Goal: Information Seeking & Learning: Learn about a topic

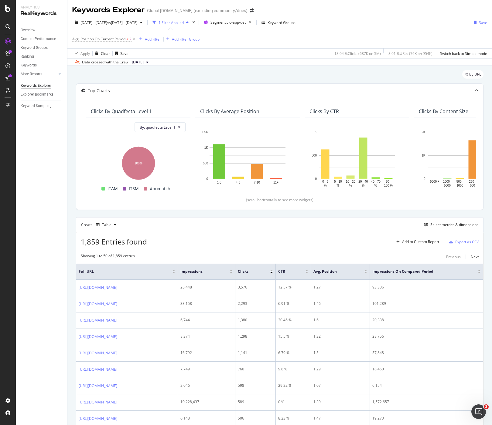
click at [255, 239] on div "1,859 Entries found Add to Custom Report Export as CSV" at bounding box center [279, 239] width 407 height 15
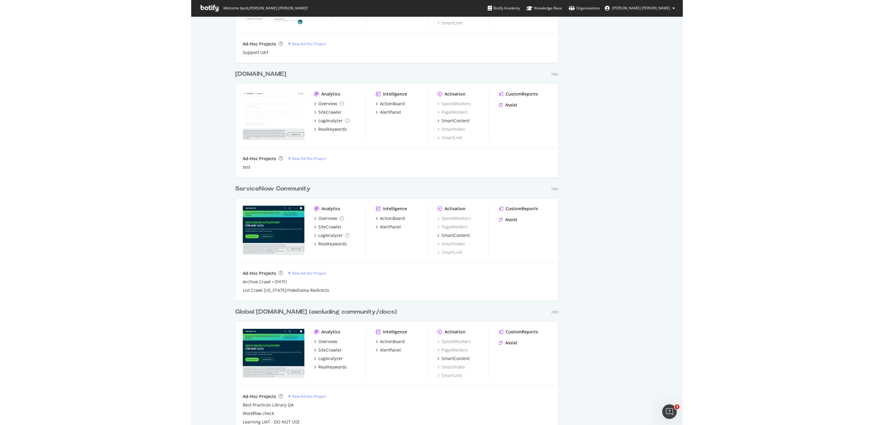
scroll to position [323, 0]
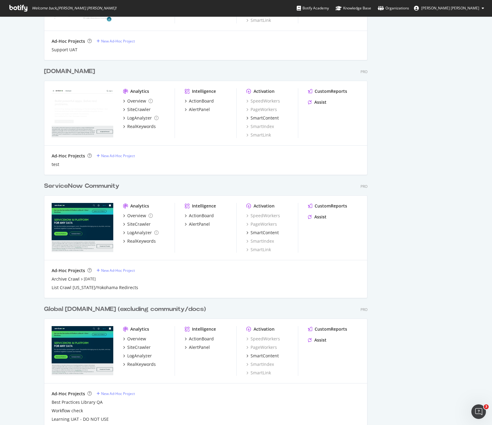
click at [92, 184] on div "ServiceNow Community" at bounding box center [81, 186] width 75 height 9
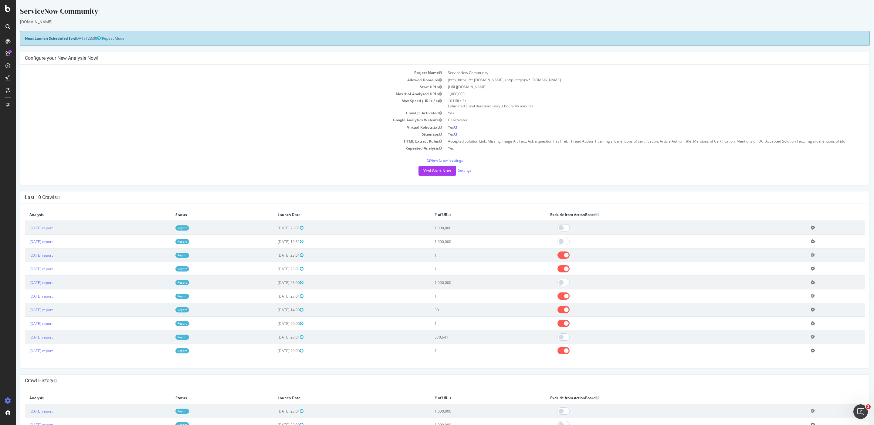
click at [323, 190] on div "ServiceNow Community www.servicenow.com × × Next Launch Scheduled for: 2025-09-…" at bounding box center [445, 381] width 858 height 751
click at [29, 68] on div "SiteCrawler" at bounding box center [33, 68] width 22 height 6
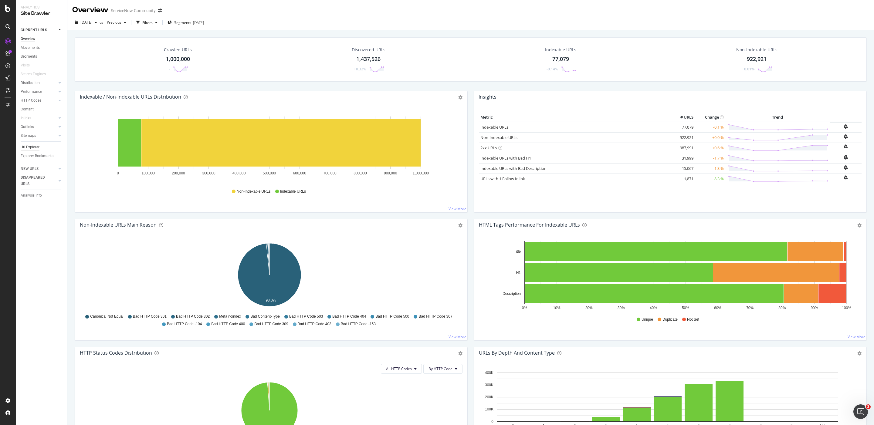
click at [35, 149] on div "Url Explorer" at bounding box center [30, 147] width 19 height 6
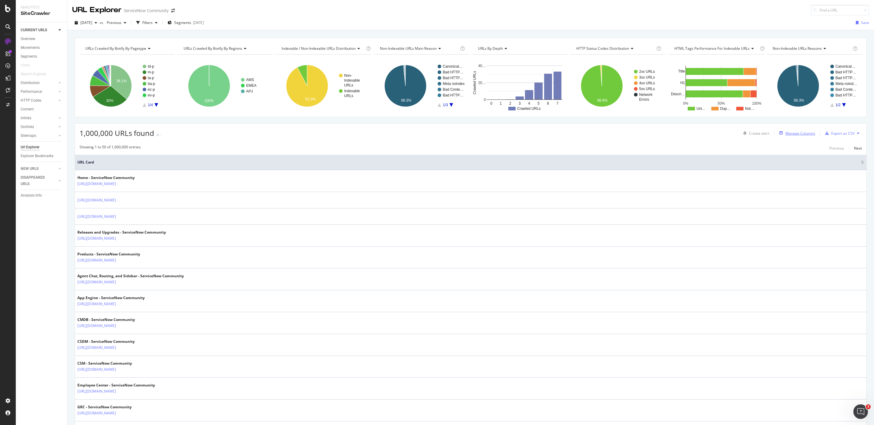
click at [491, 133] on div "Manage Columns" at bounding box center [800, 133] width 30 height 5
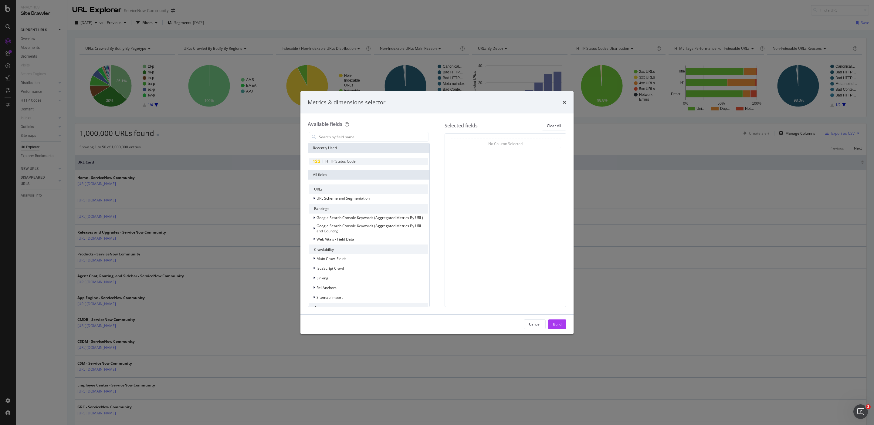
click at [365, 158] on div "HTTP Status Code" at bounding box center [368, 161] width 119 height 7
click at [491, 325] on div "Cancel Build" at bounding box center [436, 324] width 273 height 19
click at [491, 325] on div "Build" at bounding box center [557, 324] width 8 height 5
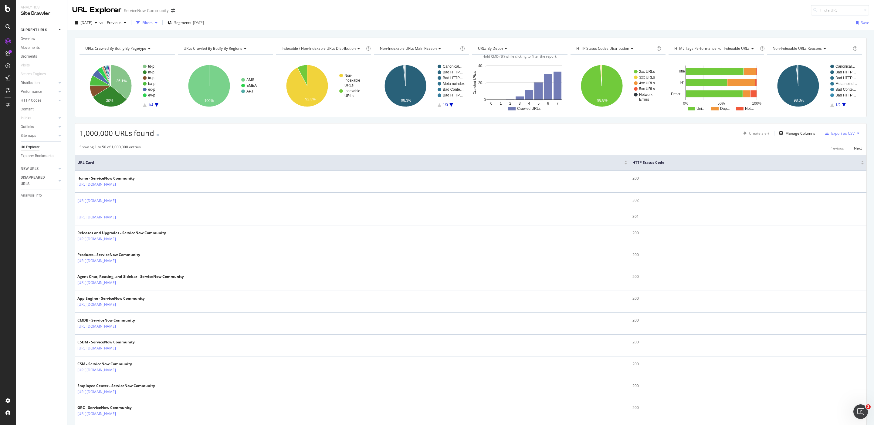
click at [153, 24] on div "Filters" at bounding box center [147, 22] width 10 height 5
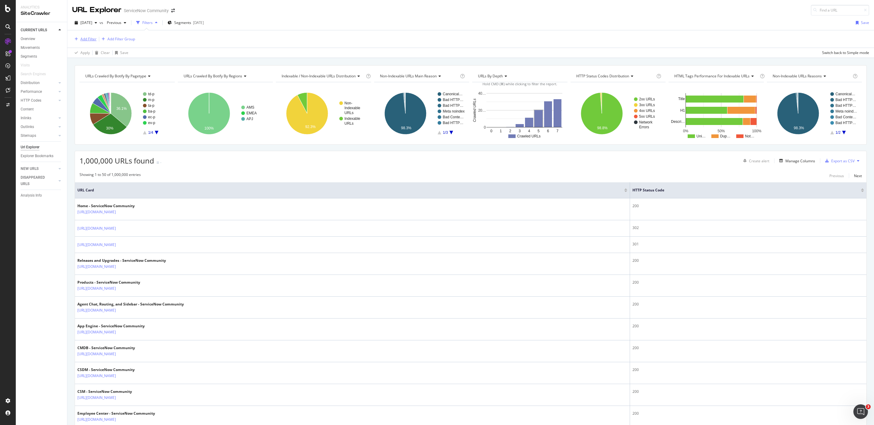
click at [95, 38] on div "Add Filter" at bounding box center [88, 38] width 16 height 5
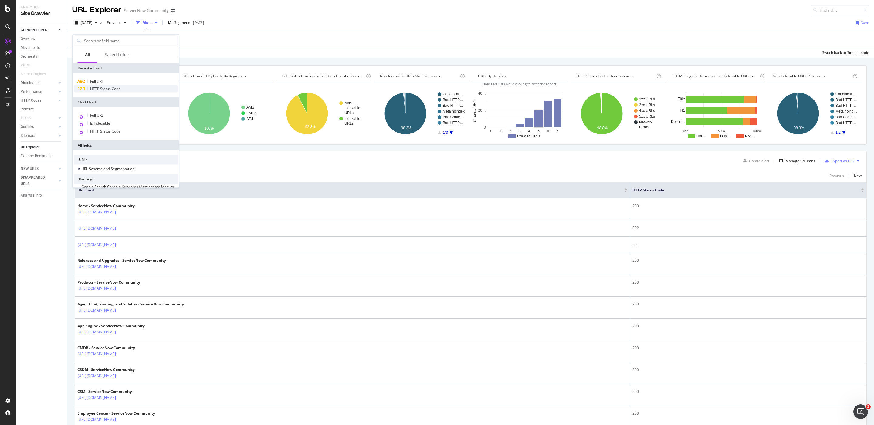
click at [110, 90] on span "HTTP Status Code" at bounding box center [105, 88] width 30 height 5
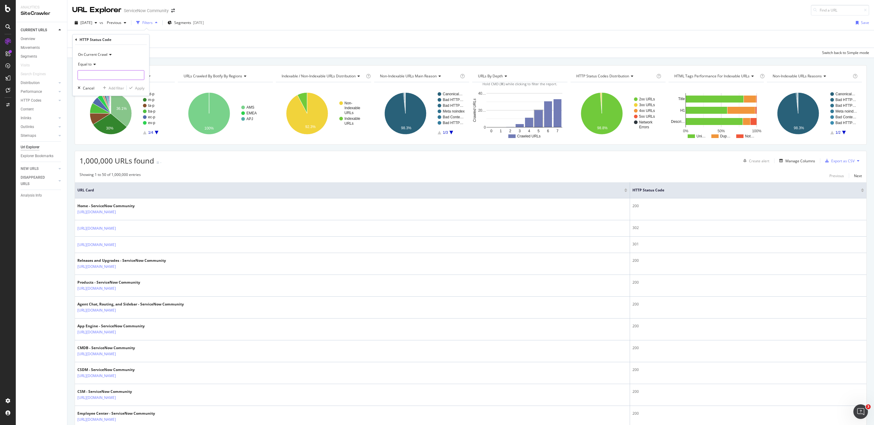
click at [103, 79] on input "number" at bounding box center [111, 75] width 67 height 10
click at [105, 70] on input "number" at bounding box center [111, 75] width 67 height 10
click at [76, 63] on div "On Current Crawl Equal to 200 987,991 URLS 301 6,488 URLS 302 3,342 URLS 503 1,…" at bounding box center [111, 70] width 76 height 51
click at [81, 65] on span "Equal to" at bounding box center [85, 64] width 14 height 5
click at [98, 83] on span "Not Equal to" at bounding box center [91, 84] width 21 height 5
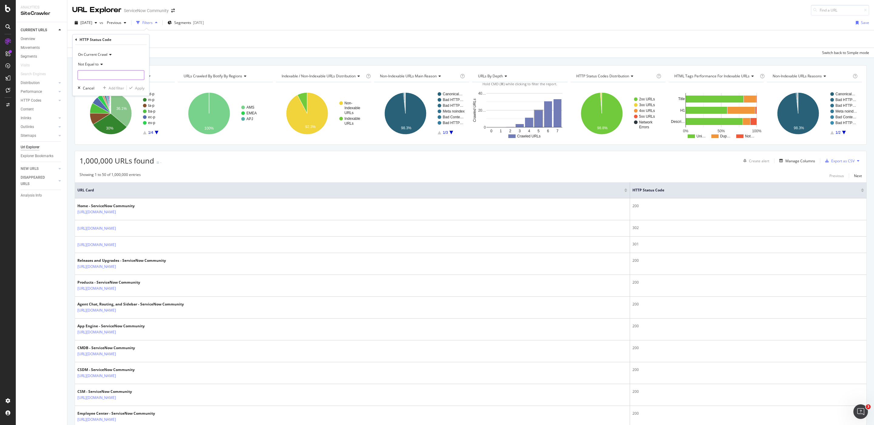
click at [105, 78] on input "number" at bounding box center [111, 75] width 67 height 10
click at [85, 65] on span "Not Equal to" at bounding box center [88, 64] width 21 height 5
click at [90, 65] on span "Not Equal to" at bounding box center [88, 64] width 21 height 5
click at [76, 39] on icon at bounding box center [76, 40] width 2 height 4
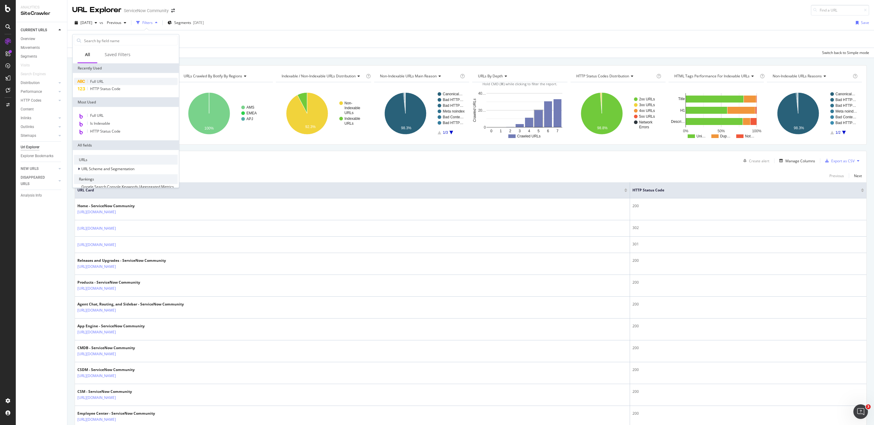
click at [111, 83] on div "Full URL" at bounding box center [126, 81] width 104 height 7
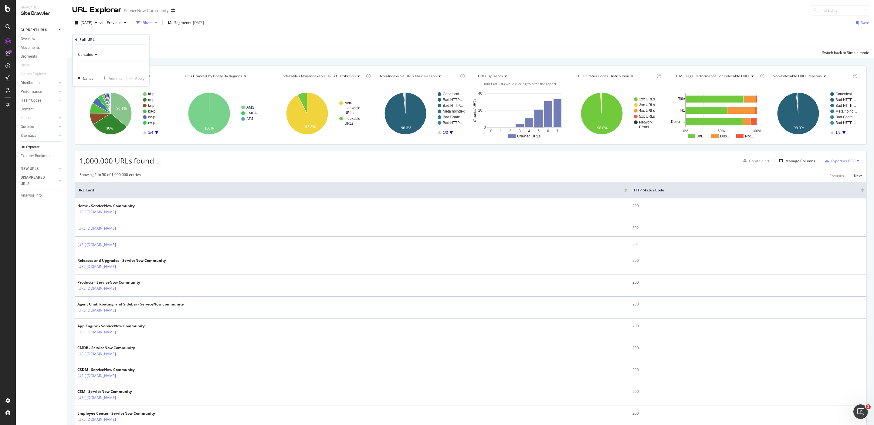
click at [90, 55] on span "Contains" at bounding box center [85, 54] width 15 height 5
click at [99, 122] on span "Doesn't contain" at bounding box center [94, 122] width 26 height 5
click at [105, 63] on input "text" at bounding box center [111, 66] width 66 height 10
type input "/community"
click at [139, 78] on div "Apply" at bounding box center [139, 78] width 9 height 5
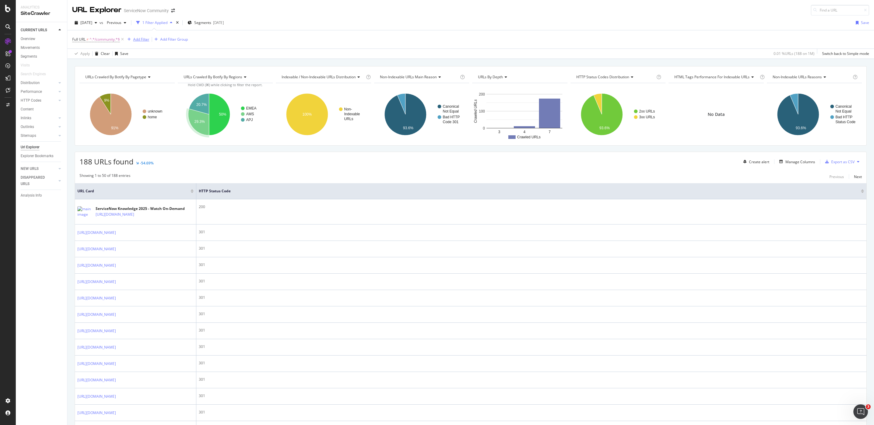
click at [138, 41] on div "Add Filter" at bounding box center [141, 39] width 16 height 5
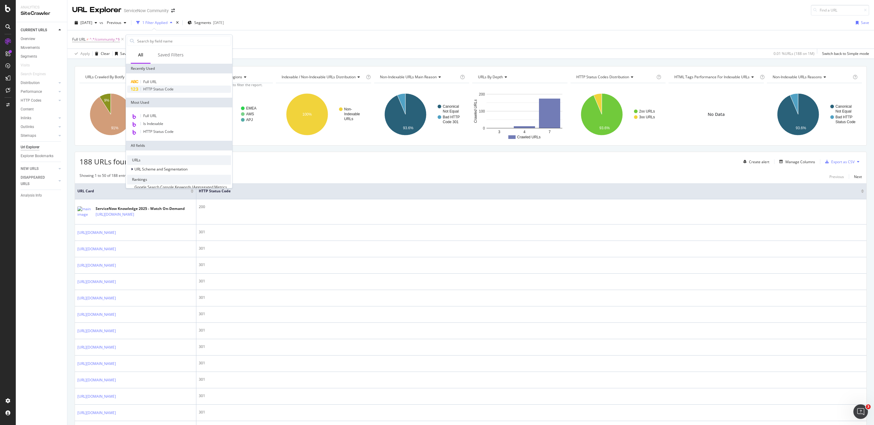
click at [152, 86] on span "HTTP Status Code" at bounding box center [158, 88] width 30 height 5
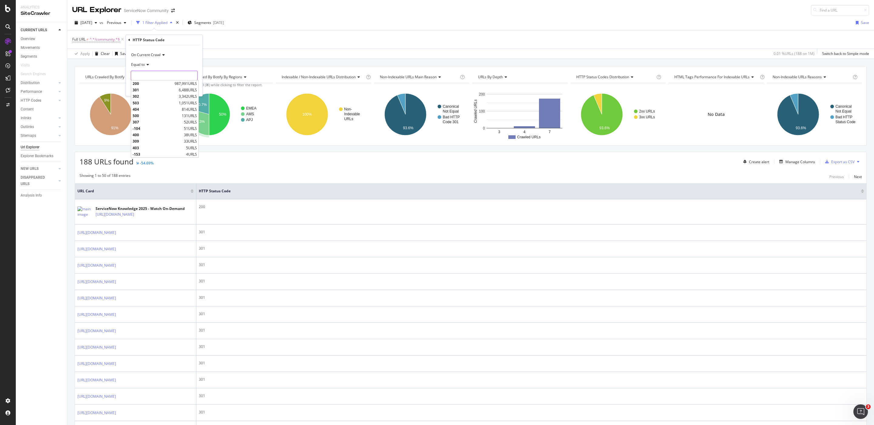
click at [160, 73] on input "number" at bounding box center [164, 76] width 67 height 10
click at [163, 84] on span "200" at bounding box center [153, 83] width 40 height 5
type input "200"
click at [186, 89] on div "button" at bounding box center [184, 88] width 8 height 4
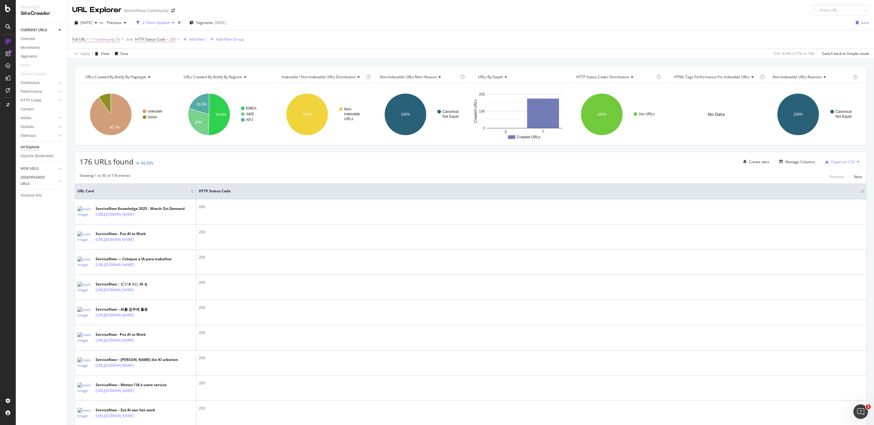
click at [182, 165] on div "176 URLs found -56.32% Create alert Manage Columns Export as CSV" at bounding box center [471, 159] width 792 height 15
click at [97, 40] on span "^.*/community.*$" at bounding box center [105, 39] width 30 height 8
click at [90, 54] on span "Doesn't contain" at bounding box center [91, 53] width 26 height 5
click at [97, 115] on div "Contains" at bounding box center [111, 114] width 65 height 8
click at [141, 76] on div "Apply" at bounding box center [139, 77] width 9 height 5
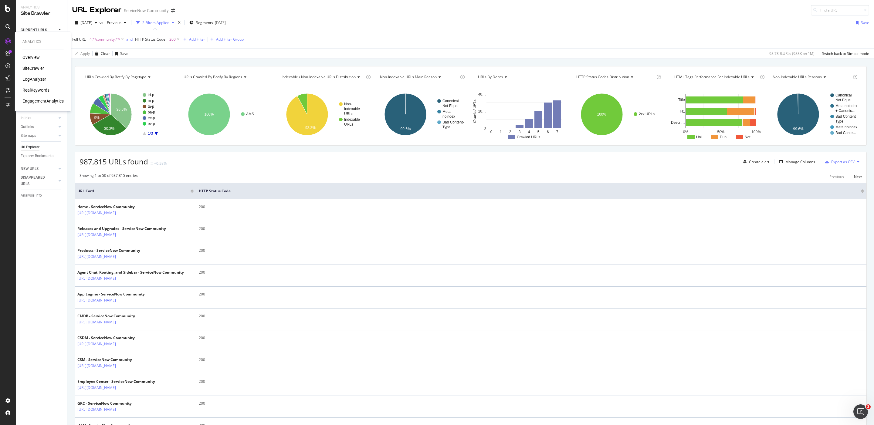
click at [47, 89] on div "RealKeywords" at bounding box center [35, 90] width 27 height 6
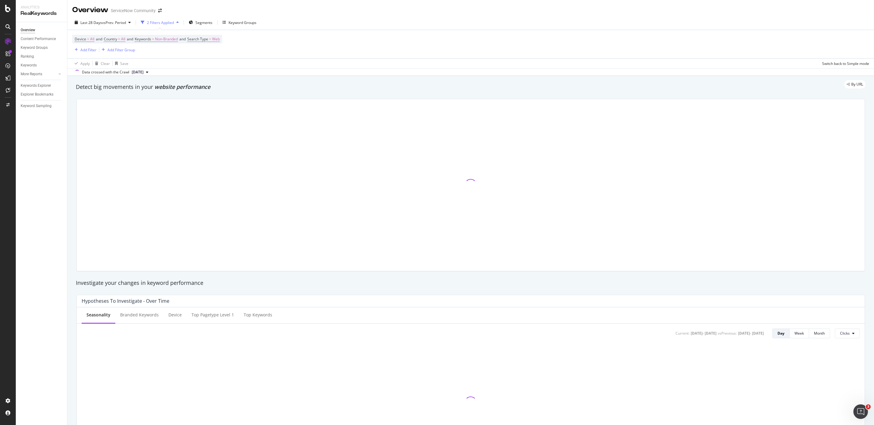
click at [40, 102] on div "Keyword Sampling" at bounding box center [44, 106] width 46 height 9
click at [40, 103] on div "Keyword Sampling" at bounding box center [36, 106] width 31 height 6
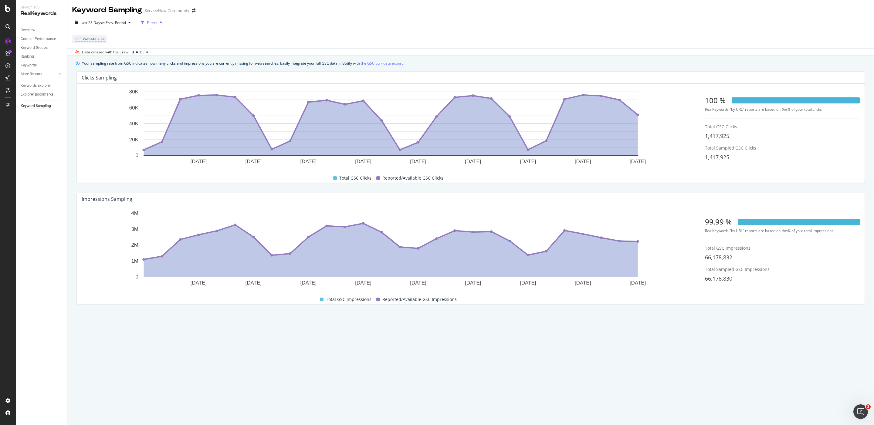
click at [139, 53] on span "2025 Sep. 8th" at bounding box center [138, 51] width 12 height 5
click at [170, 73] on div "1.0M URLs" at bounding box center [161, 72] width 18 height 5
click at [47, 83] on div "Keywords Explorer" at bounding box center [36, 86] width 30 height 6
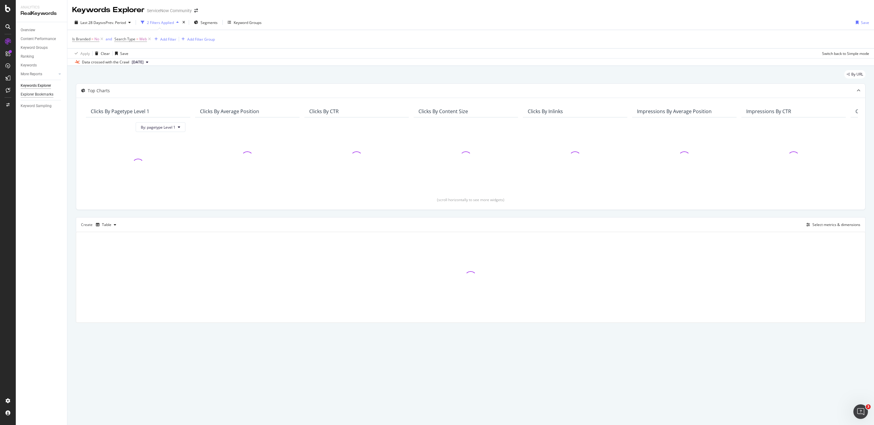
click at [34, 92] on div "Explorer Bookmarks" at bounding box center [37, 94] width 33 height 6
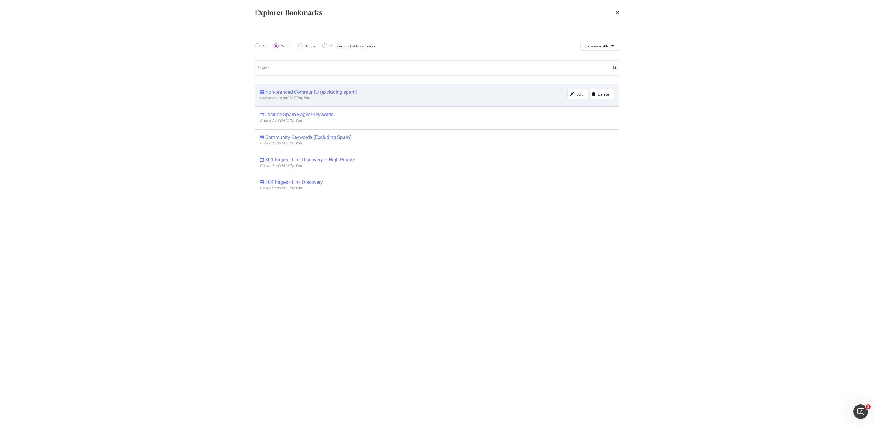
click at [287, 91] on div "Non-branded Community (excluding spam)" at bounding box center [311, 92] width 92 height 6
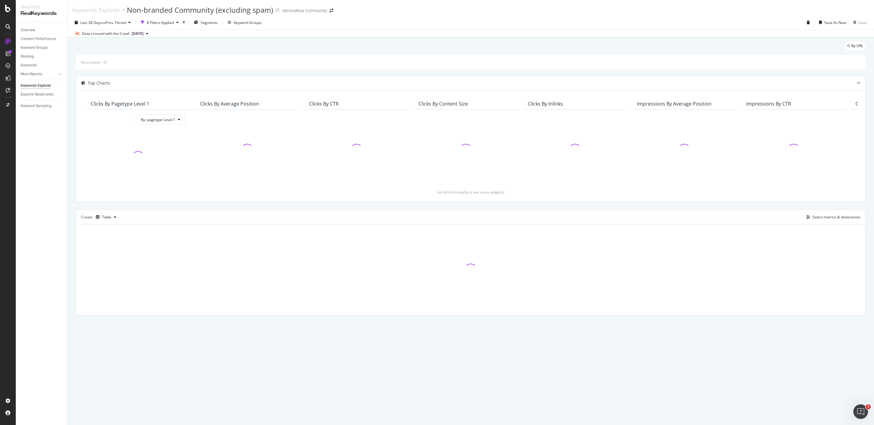
click at [136, 33] on span "2025 Sep. 13th" at bounding box center [138, 33] width 12 height 5
click at [239, 76] on div "Top Charts Clicks By pagetype Level 1 By: pagetype Level 1 Clicks By Average Po…" at bounding box center [471, 139] width 790 height 127
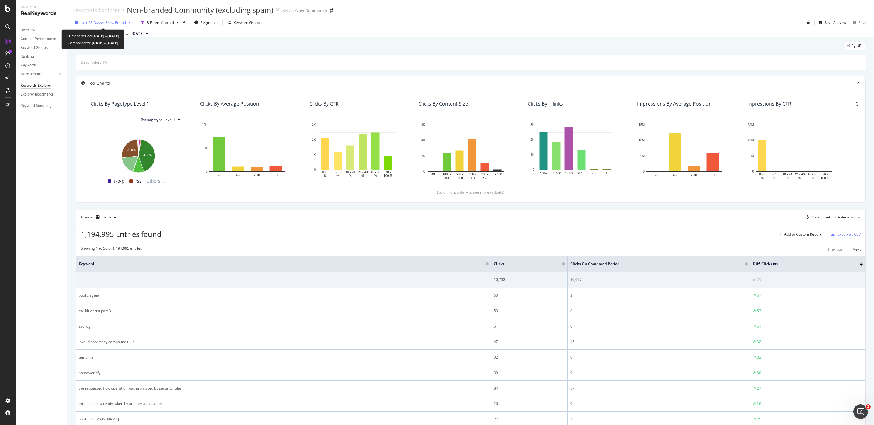
click at [113, 24] on span "vs Prev. Period" at bounding box center [114, 22] width 24 height 5
click at [79, 78] on div "Date Range Last 7 Days Last 28 Days Last 3 Months Last 6 Months Last Year Custo…" at bounding box center [141, 71] width 131 height 86
click at [83, 80] on div "Custom" at bounding box center [83, 80] width 5 height 5
click at [100, 90] on input "2025/08/16" at bounding box center [93, 90] width 24 height 8
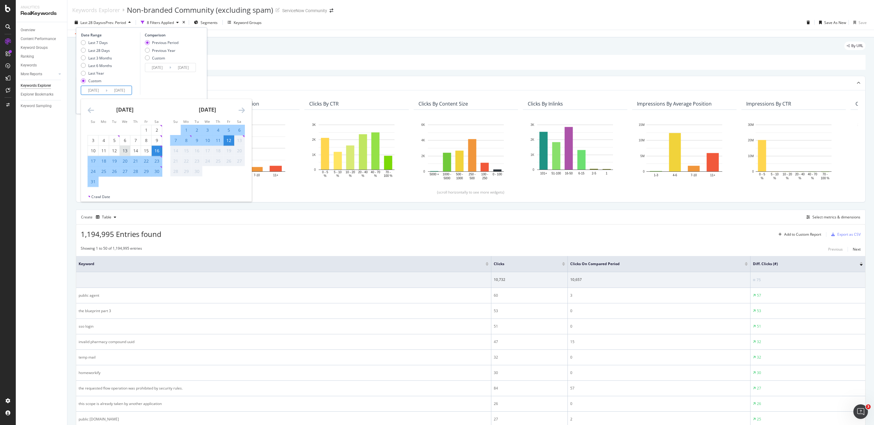
click at [144, 129] on div "1" at bounding box center [146, 130] width 10 height 6
type input "2025/08/01"
type input "2025/06/19"
type input "2025/07/31"
click at [95, 183] on div "31" at bounding box center [93, 182] width 10 height 6
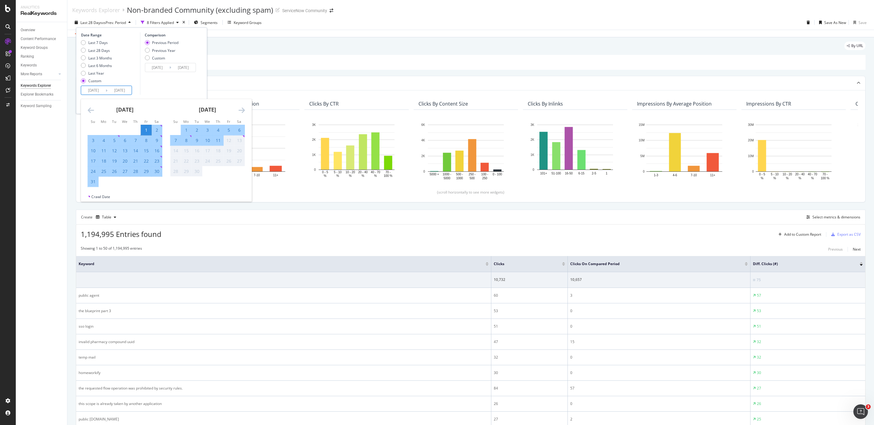
type input "2025/08/31"
type input "2025/07/01"
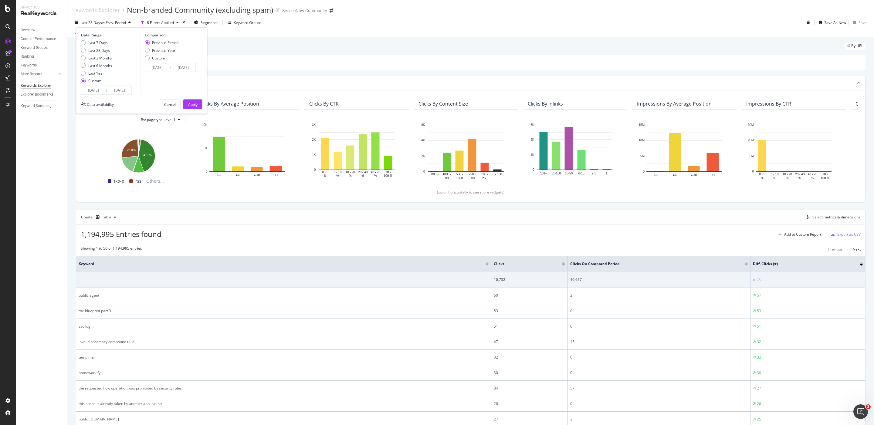
drag, startPoint x: 163, startPoint y: 69, endPoint x: 167, endPoint y: 69, distance: 3.9
click at [164, 69] on input "2025/07/01" at bounding box center [157, 67] width 24 height 8
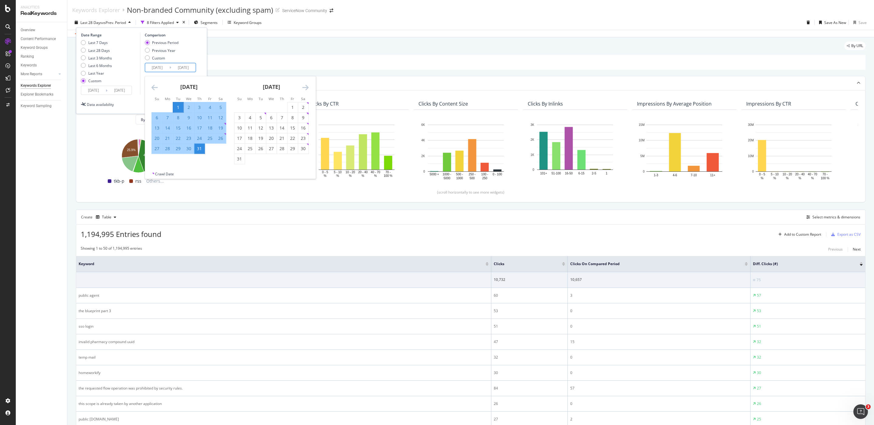
click at [181, 103] on div "1" at bounding box center [178, 107] width 10 height 10
click at [201, 151] on div "31" at bounding box center [199, 149] width 10 height 6
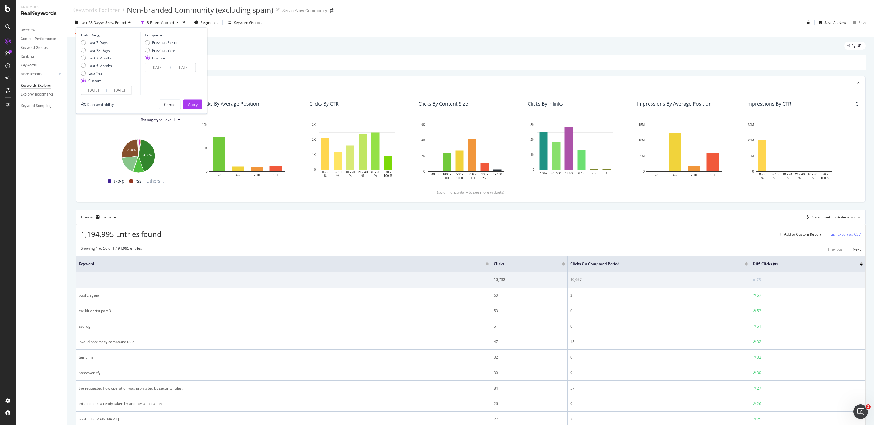
click at [188, 98] on div "Date Range Last 7 Days Last 28 Days Last 3 Months Last 6 Months Last Year Custo…" at bounding box center [141, 71] width 131 height 86
click at [192, 105] on div "Apply" at bounding box center [192, 104] width 9 height 5
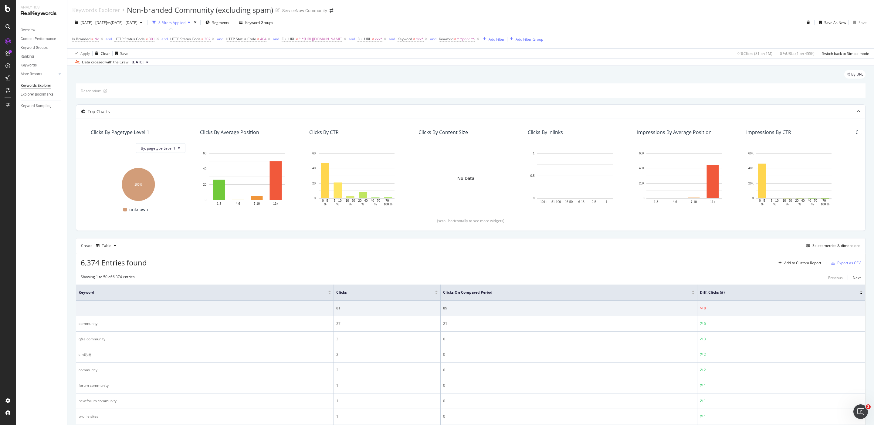
click at [157, 58] on div "Apply Clear Save 0 % Clicks ( 81 on 1M ) 0 % URLs ( 1 on 455K ) Switch back to …" at bounding box center [470, 53] width 807 height 10
click at [144, 61] on span "2025 Aug. 30th" at bounding box center [138, 61] width 12 height 5
click at [144, 85] on div "2025 Sep. 13th" at bounding box center [139, 82] width 17 height 5
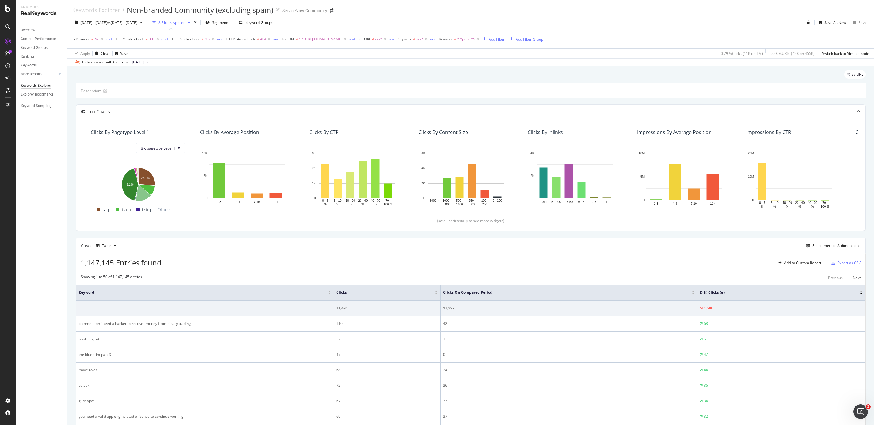
click at [144, 62] on span "2025 Sep. 13th" at bounding box center [138, 61] width 12 height 5
click at [256, 77] on div "By URL" at bounding box center [471, 76] width 790 height 13
click at [142, 63] on span "[DATE]" at bounding box center [138, 61] width 12 height 5
click at [148, 91] on div "2025 Sep. 8th" at bounding box center [139, 93] width 17 height 5
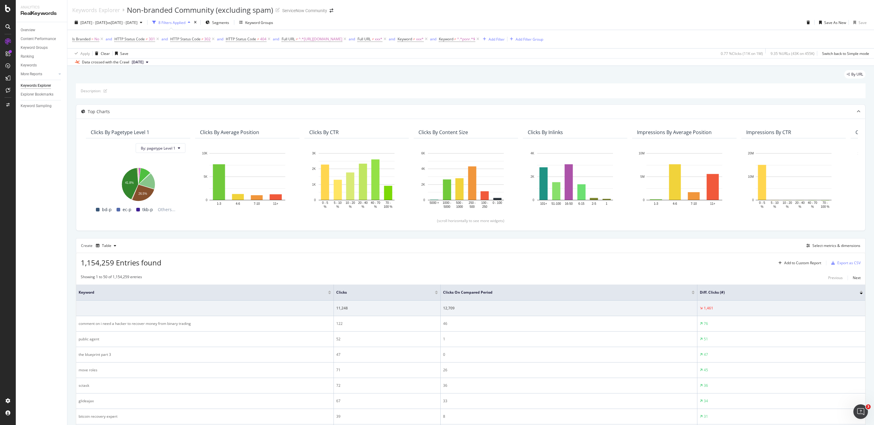
click at [144, 61] on span "2025 Sep. 8th" at bounding box center [138, 61] width 12 height 5
click at [148, 80] on div "[DATE]" at bounding box center [139, 82] width 17 height 5
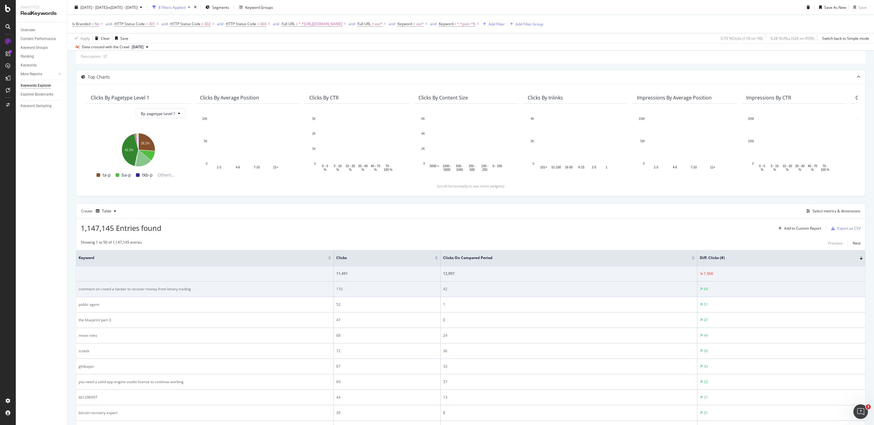
scroll to position [52, 0]
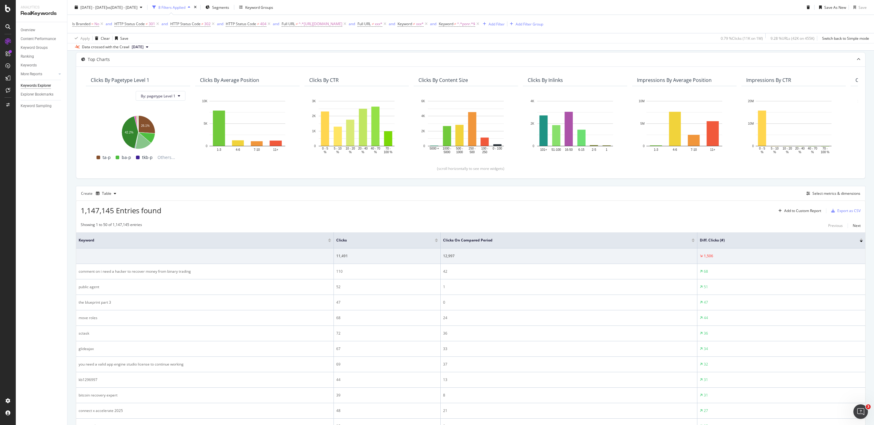
click at [144, 48] on span "[DATE]" at bounding box center [138, 46] width 12 height 5
click at [171, 63] on div "2025 Aug. 16th 1.0M URLs" at bounding box center [154, 60] width 57 height 9
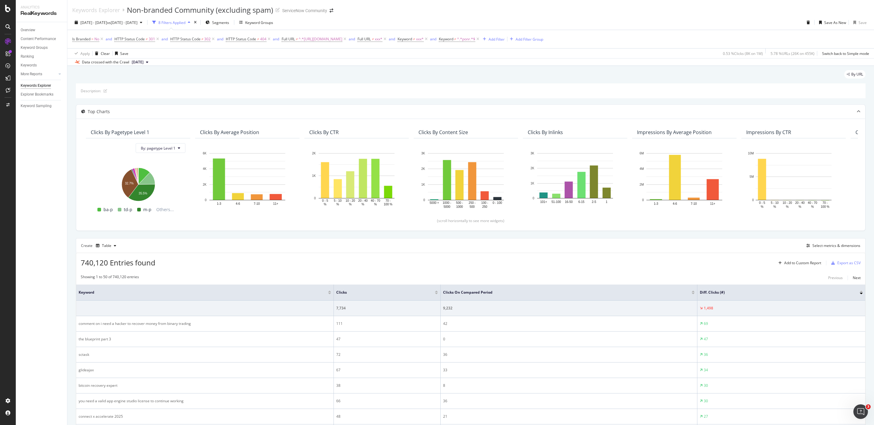
click at [144, 61] on span "2025 Aug. 16th" at bounding box center [138, 61] width 12 height 5
click at [170, 85] on div "1.0M URLs" at bounding box center [161, 82] width 18 height 5
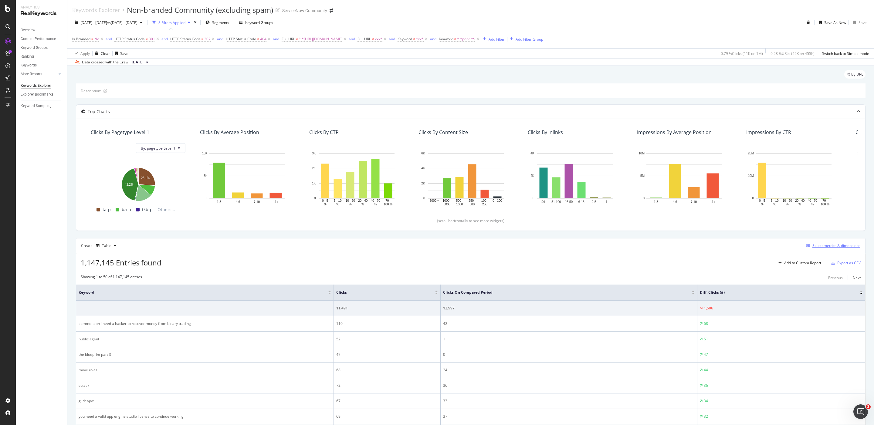
click at [491, 247] on div "Select metrics & dimensions" at bounding box center [836, 245] width 48 height 5
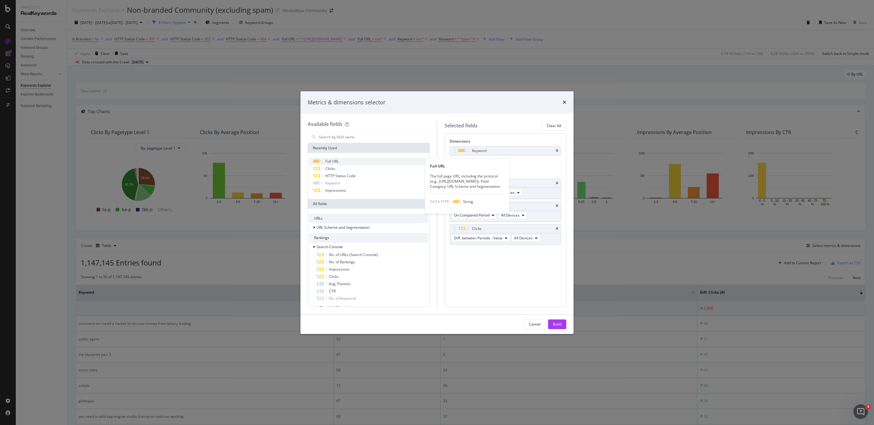
click at [362, 162] on div "Full URL" at bounding box center [368, 161] width 119 height 7
click at [491, 152] on icon "times" at bounding box center [557, 151] width 3 height 4
click at [491, 327] on div "Build" at bounding box center [557, 324] width 8 height 9
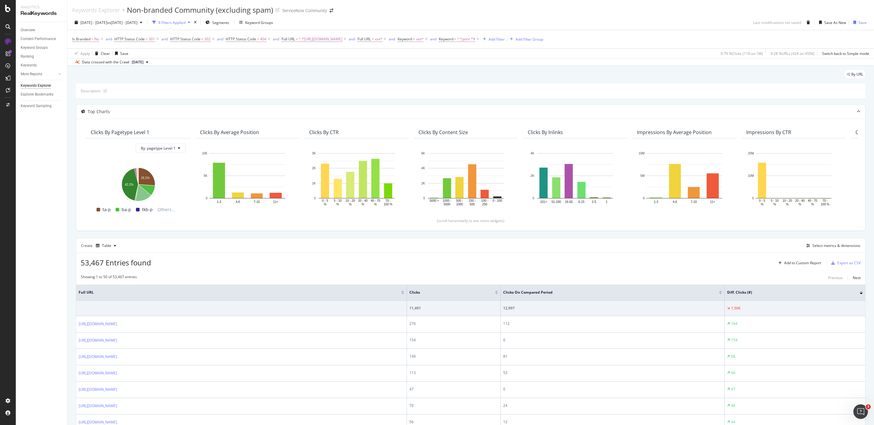
click at [403, 251] on div "Create Table Select metrics & dimensions" at bounding box center [471, 245] width 790 height 15
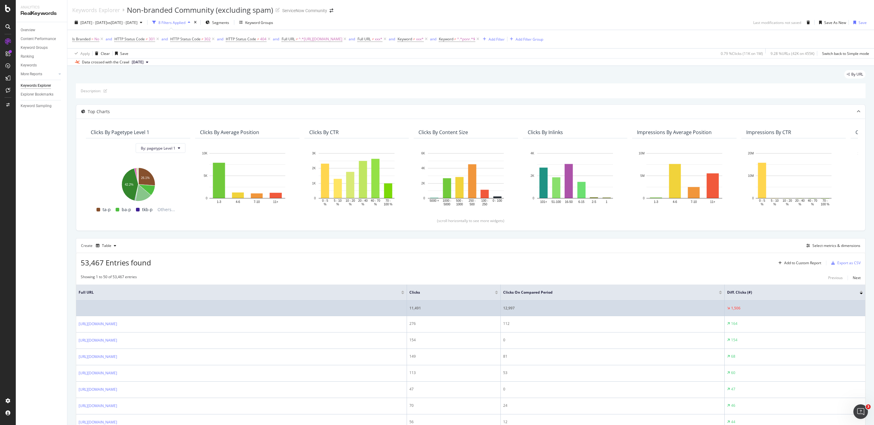
scroll to position [76, 0]
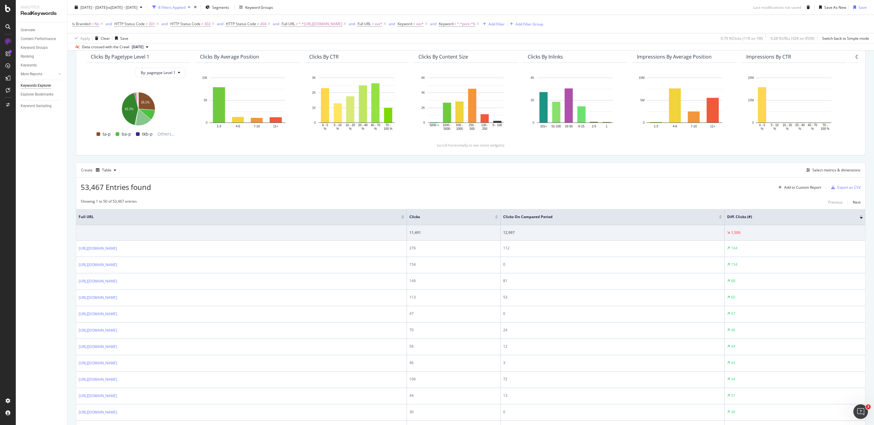
click at [491, 220] on div "Clicks" at bounding box center [453, 217] width 89 height 6
click at [491, 218] on div at bounding box center [496, 218] width 3 height 2
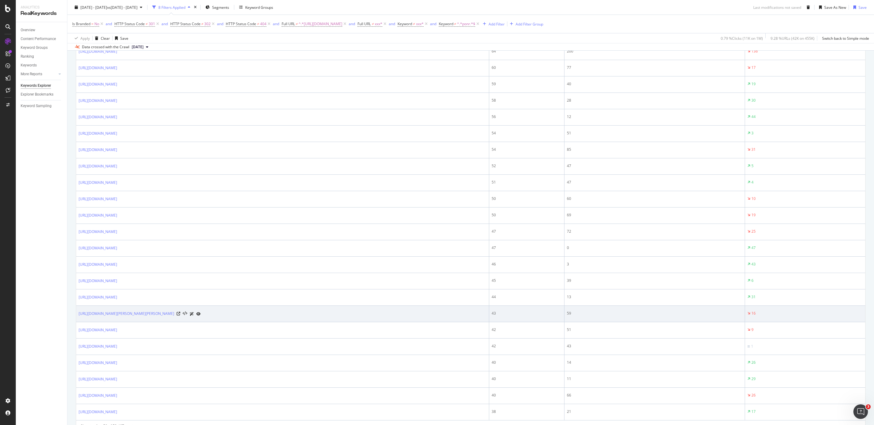
scroll to position [705, 0]
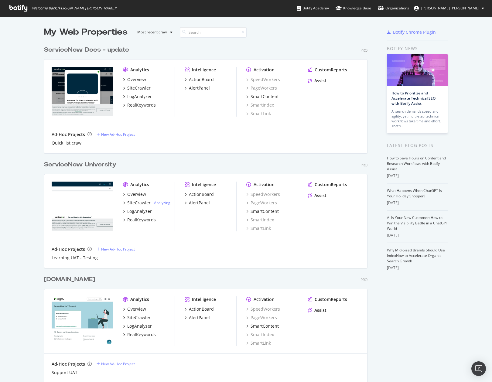
scroll to position [939, 321]
click at [409, 9] on div "Organizations" at bounding box center [393, 8] width 31 height 6
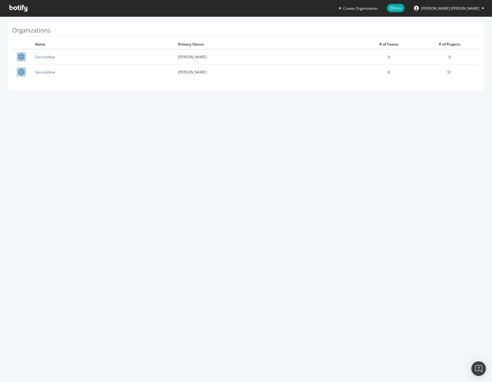
click at [476, 8] on span "[PERSON_NAME] [PERSON_NAME]" at bounding box center [450, 8] width 58 height 5
click at [471, 46] on div "ServiceNow" at bounding box center [459, 47] width 58 height 9
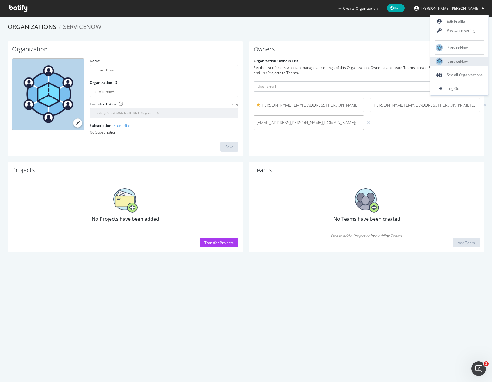
click at [468, 58] on div "ServiceNow" at bounding box center [459, 61] width 58 height 9
type input "servicenow1"
type input "IRAvQ530RQLdIgsLtbIl64c4EgLDTOaW"
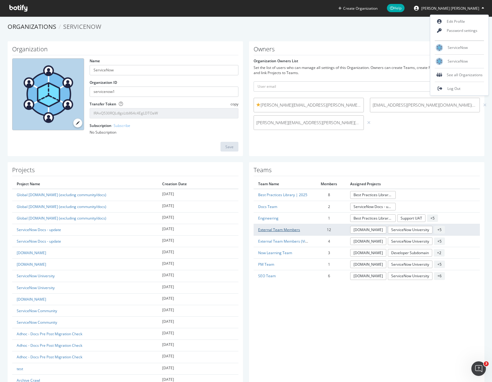
click at [294, 231] on link "External Team Members" at bounding box center [279, 229] width 42 height 5
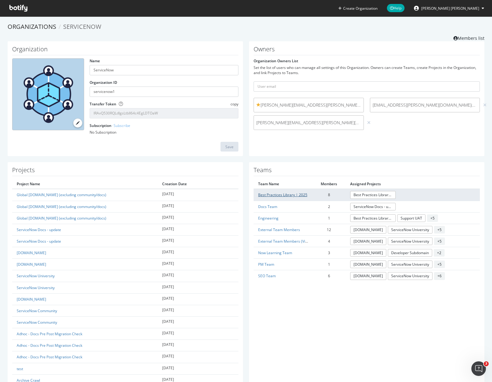
click at [280, 195] on link "Best Practices Library | 2025" at bounding box center [282, 194] width 49 height 5
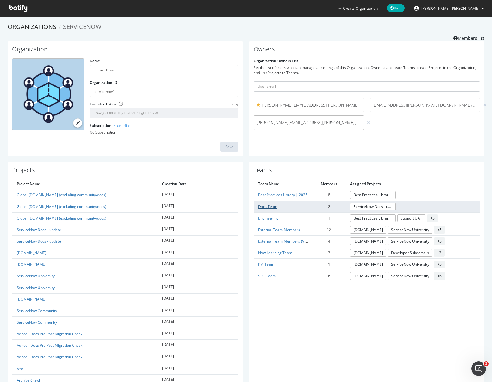
click at [266, 208] on link "Docs Team" at bounding box center [267, 206] width 19 height 5
click at [299, 121] on span "tim.manalo@servicenow.com" at bounding box center [308, 123] width 105 height 6
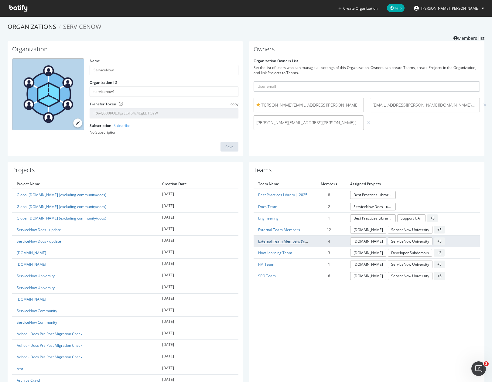
click at [272, 244] on link "External Team Members (View-Access)" at bounding box center [291, 241] width 66 height 5
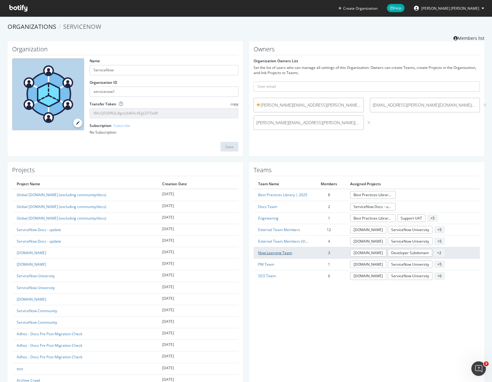
click at [281, 254] on link "Now Learning Team" at bounding box center [275, 252] width 34 height 5
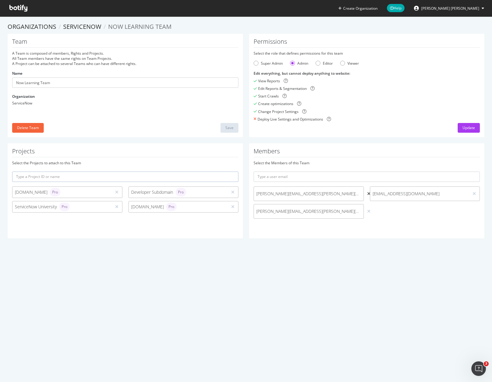
click at [367, 192] on icon at bounding box center [368, 194] width 3 height 4
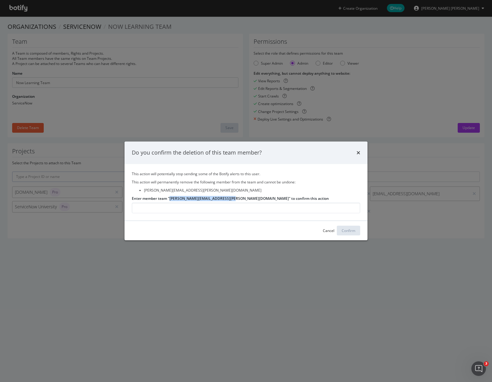
drag, startPoint x: 231, startPoint y: 198, endPoint x: 169, endPoint y: 198, distance: 62.2
click at [169, 198] on label "Enter member team "carlene.cordova@servicenow.com" to confirm this action" at bounding box center [230, 198] width 197 height 5
copy label "carlene.cordova@servicenow.com""
click at [176, 208] on input "Enter member team "carlene.cordova@servicenow.com" to confirm this action" at bounding box center [246, 208] width 228 height 11
paste input "carlene.cordova@servicenow.com""
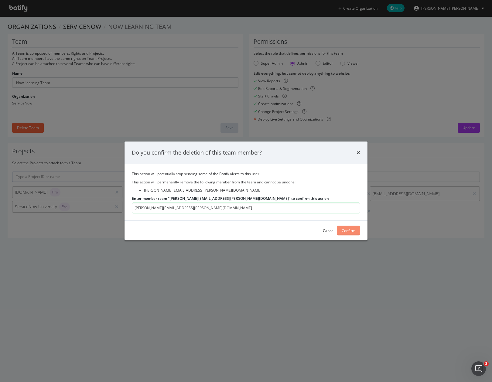
type input "carlene.cordova@servicenow.com"
click at [350, 234] on div "Confirm" at bounding box center [348, 230] width 14 height 9
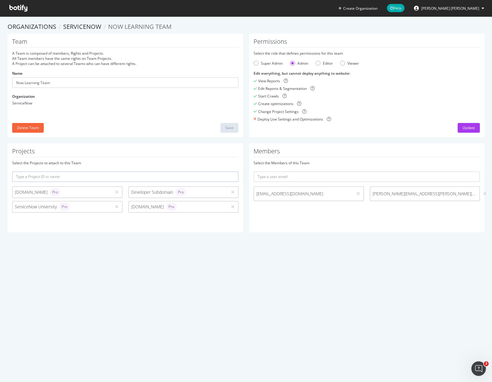
click at [482, 115] on section "Organizations ServiceNow Now Learning Team Team A Team is composed of members, …" at bounding box center [246, 130] width 492 height 228
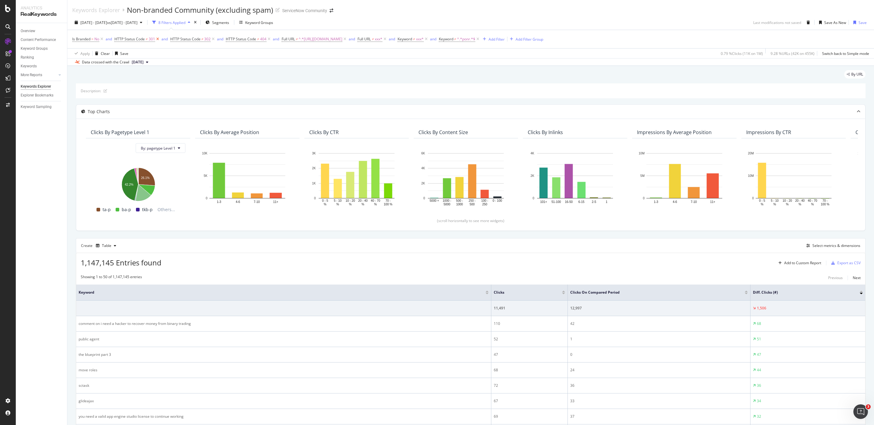
click at [158, 39] on icon at bounding box center [157, 39] width 5 height 6
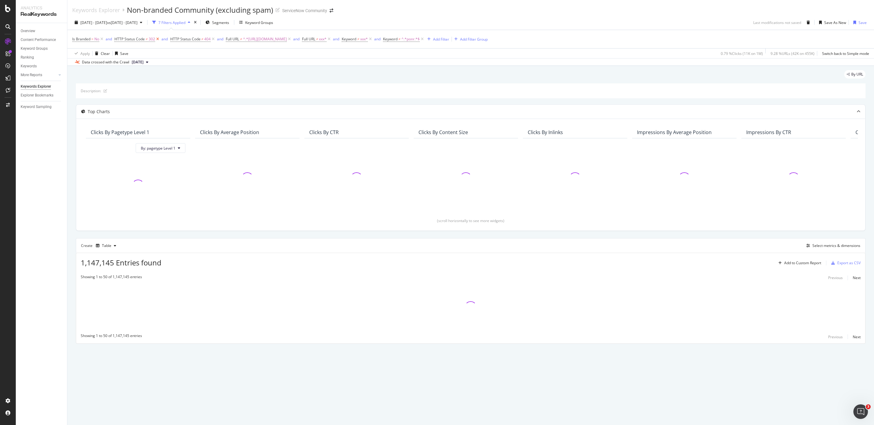
click at [158, 40] on icon at bounding box center [157, 39] width 5 height 6
click at [181, 39] on icon at bounding box center [177, 39] width 5 height 6
click at [142, 40] on icon at bounding box center [141, 39] width 5 height 6
click at [144, 39] on icon at bounding box center [143, 39] width 5 height 6
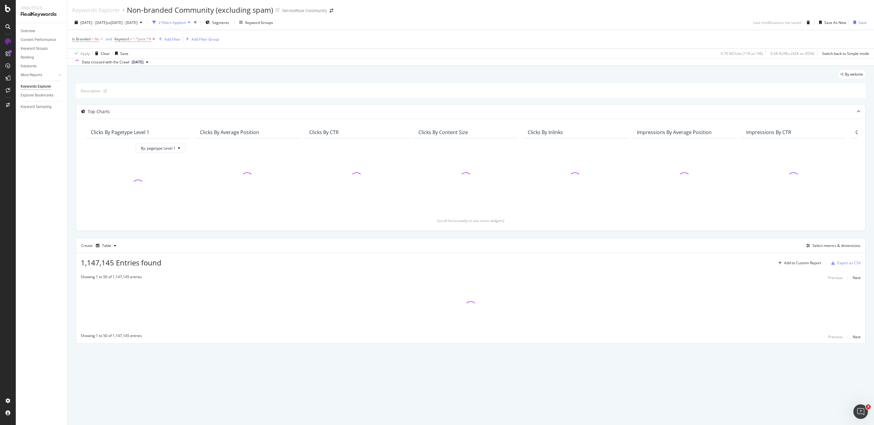
click at [154, 39] on icon at bounding box center [153, 39] width 5 height 6
click at [102, 39] on icon at bounding box center [101, 39] width 5 height 6
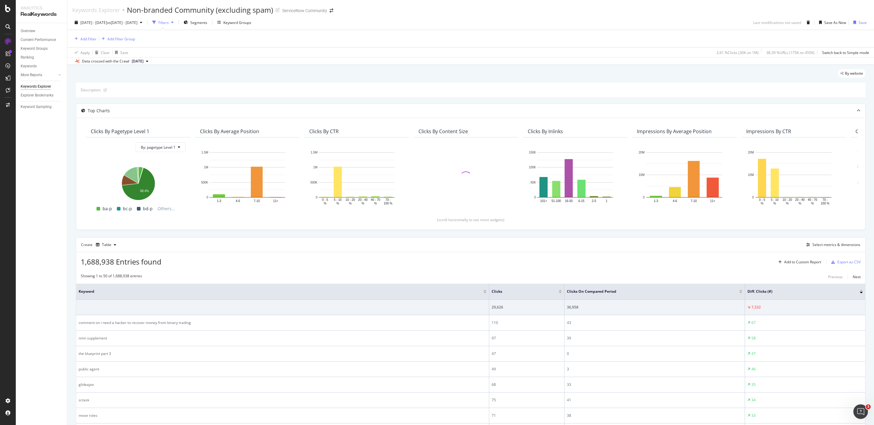
click at [144, 62] on span "[DATE]" at bounding box center [138, 61] width 12 height 5
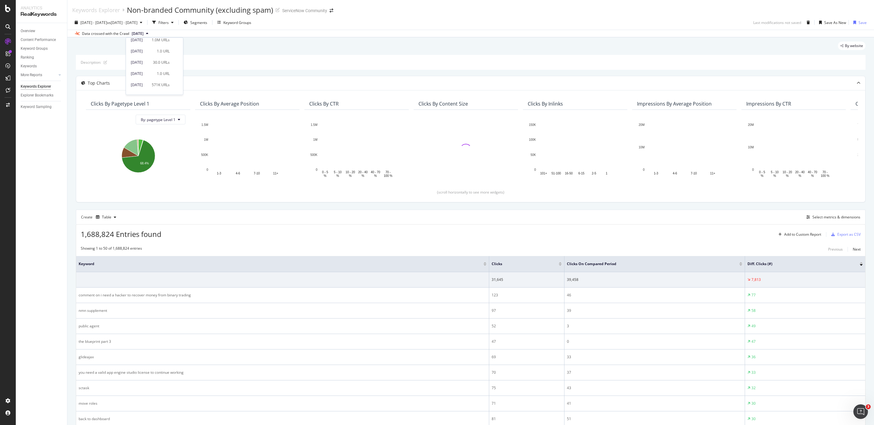
scroll to position [49, 0]
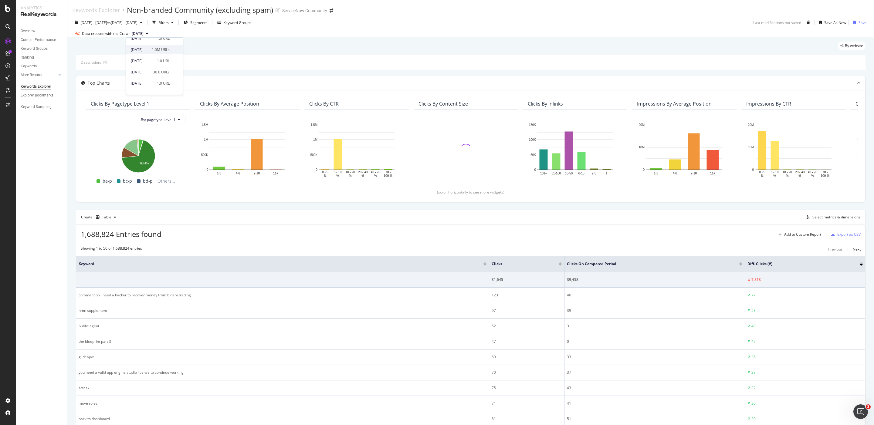
click at [172, 53] on div "2025 Aug. 16th 1.0M URLs" at bounding box center [154, 49] width 57 height 9
click at [561, 266] on div "Clicks" at bounding box center [527, 264] width 70 height 6
click at [560, 267] on div "Clicks" at bounding box center [527, 264] width 70 height 6
click at [561, 266] on div at bounding box center [560, 265] width 3 height 2
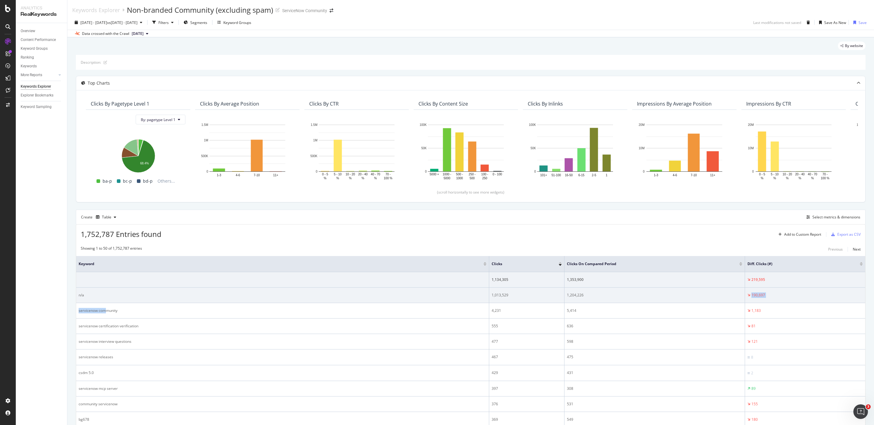
drag, startPoint x: 105, startPoint y: 312, endPoint x: 621, endPoint y: 297, distance: 515.9
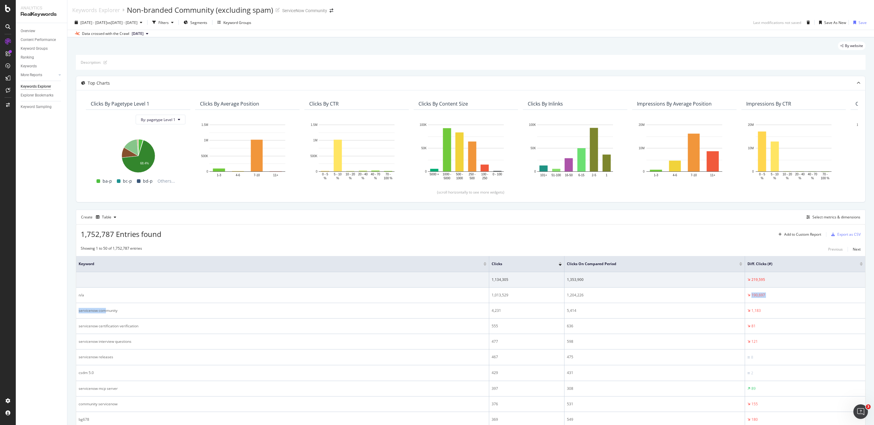
click at [144, 34] on span "[DATE]" at bounding box center [138, 33] width 12 height 5
click at [235, 47] on div "By website" at bounding box center [471, 48] width 790 height 13
click at [145, 19] on div "2025 Aug. 1st - Aug. 31st vs 2025 Jul. 1st - Jul. 31st" at bounding box center [108, 22] width 73 height 9
click at [262, 50] on div "By website" at bounding box center [471, 48] width 790 height 13
click at [169, 23] on div "Filters" at bounding box center [163, 22] width 10 height 5
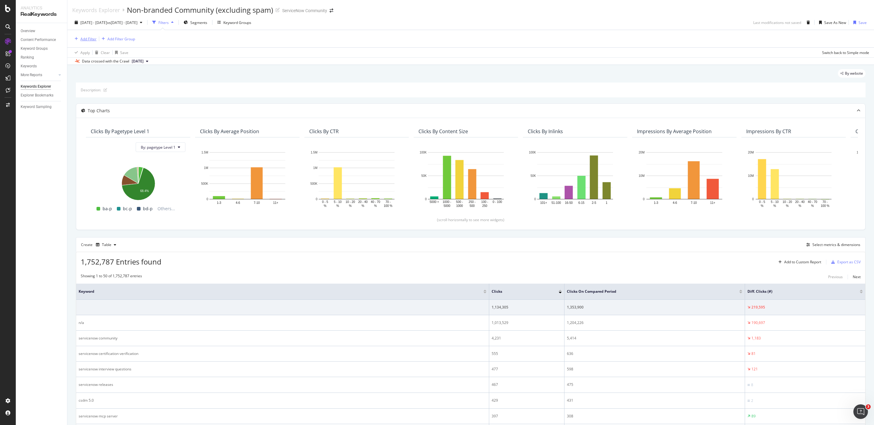
click at [86, 40] on div "Add Filter" at bounding box center [88, 38] width 16 height 5
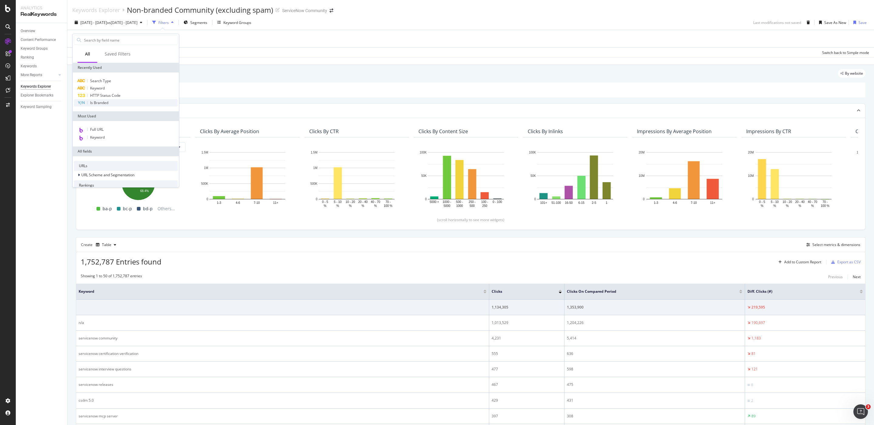
click at [116, 100] on div "Is Branded" at bounding box center [126, 102] width 104 height 7
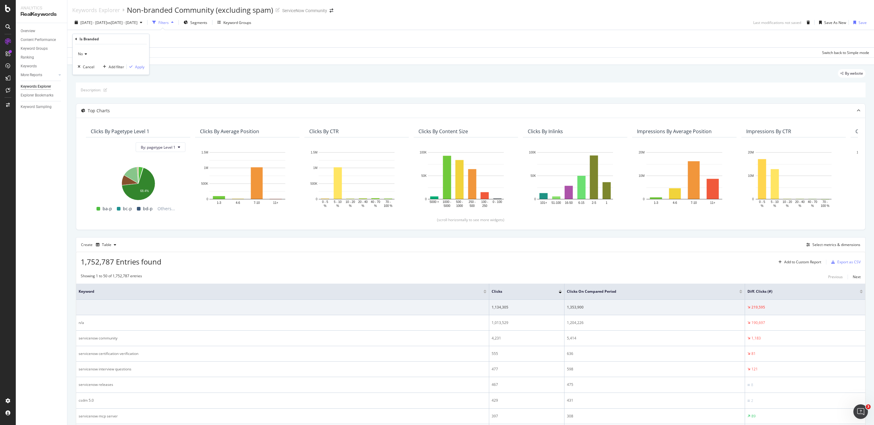
click at [144, 68] on div "No Cancel Add filter Apply" at bounding box center [111, 59] width 76 height 30
click at [134, 68] on div "button" at bounding box center [131, 67] width 8 height 4
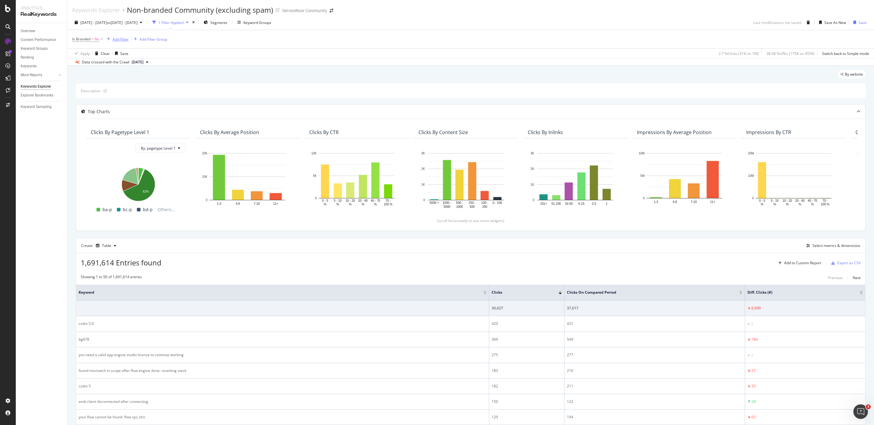
click at [122, 38] on div "Add Filter" at bounding box center [121, 39] width 16 height 5
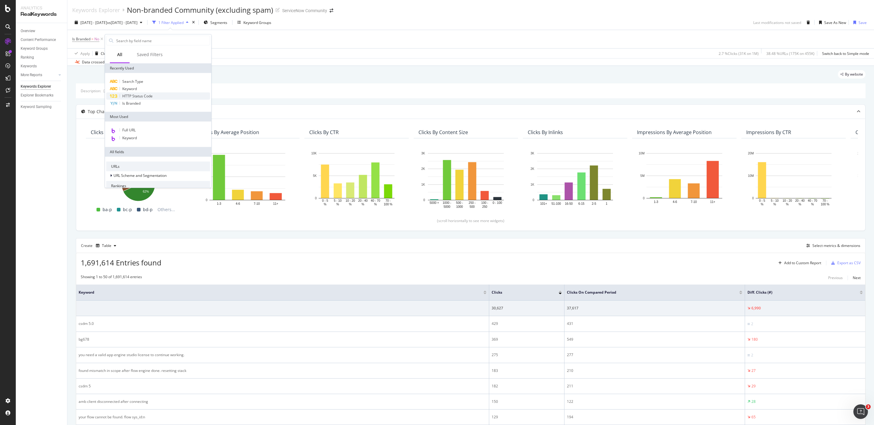
click at [137, 97] on span "HTTP Status Code" at bounding box center [137, 95] width 30 height 5
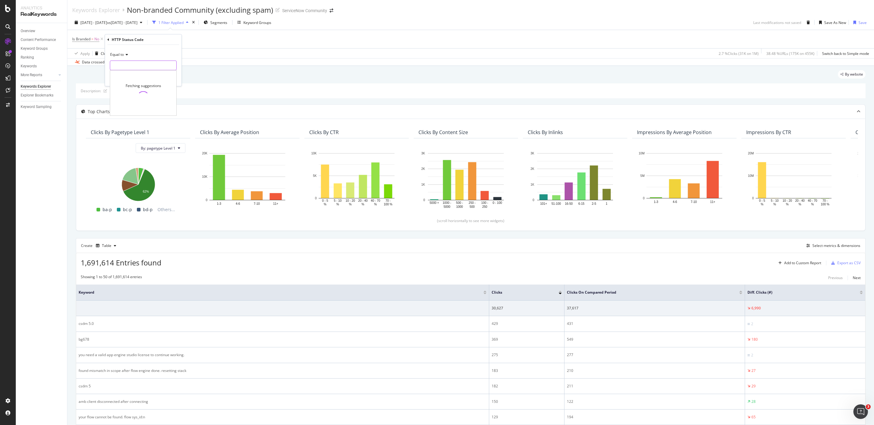
click at [134, 66] on input "number" at bounding box center [143, 66] width 67 height 10
click at [124, 75] on span "200" at bounding box center [133, 73] width 42 height 5
type input "200"
click at [176, 80] on div "Apply" at bounding box center [171, 78] width 9 height 5
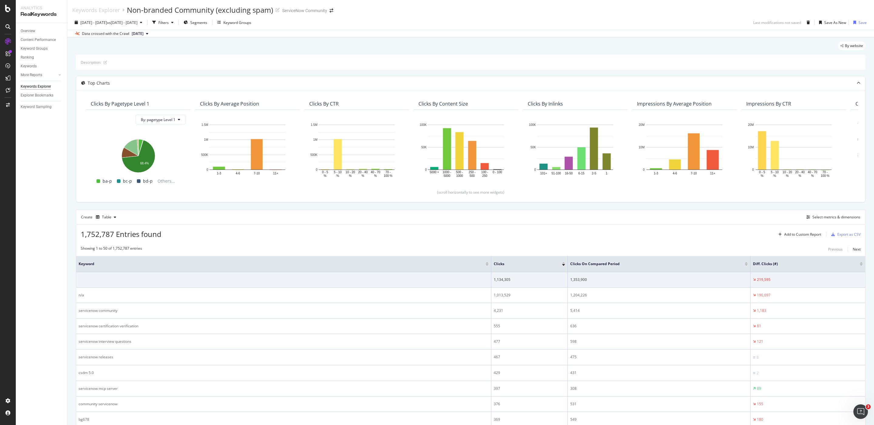
click at [144, 33] on span "[DATE]" at bounding box center [138, 33] width 12 height 5
click at [168, 55] on div "1.0M URLs" at bounding box center [161, 54] width 18 height 5
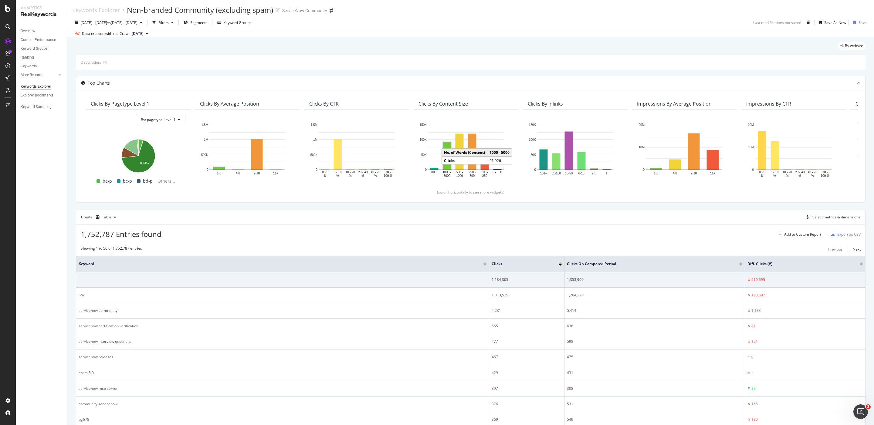
click at [144, 32] on span "[DATE]" at bounding box center [138, 33] width 12 height 5
click at [237, 44] on div "By website" at bounding box center [471, 48] width 790 height 13
click at [169, 22] on div "Filters" at bounding box center [163, 22] width 10 height 5
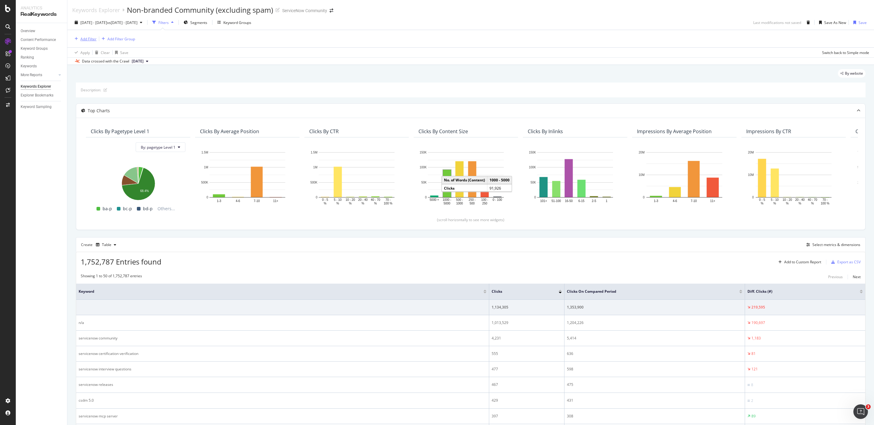
click at [93, 39] on div "Add Filter" at bounding box center [88, 38] width 16 height 5
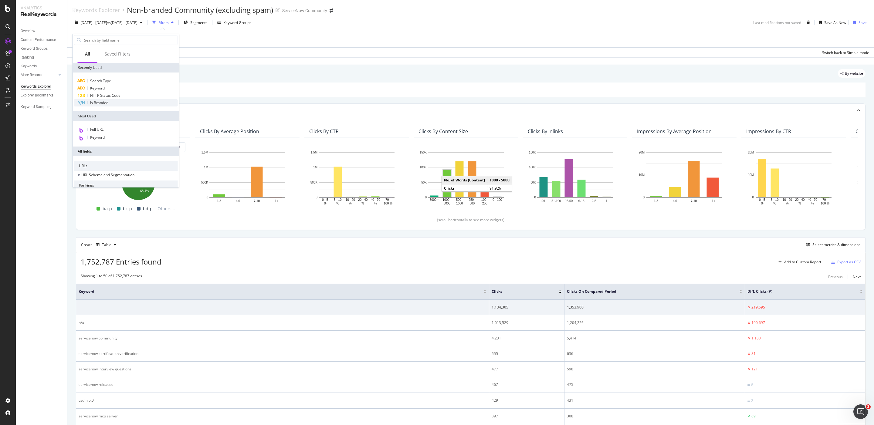
click at [118, 104] on div "Is Branded" at bounding box center [126, 102] width 104 height 7
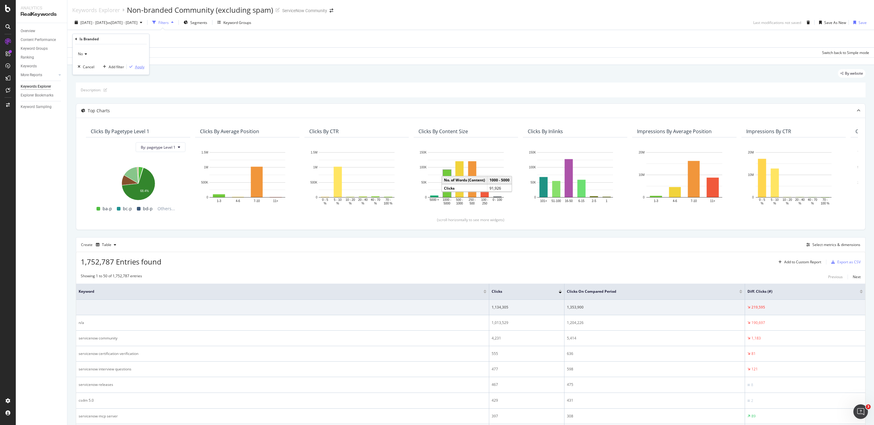
click at [143, 68] on div "Apply" at bounding box center [139, 66] width 9 height 5
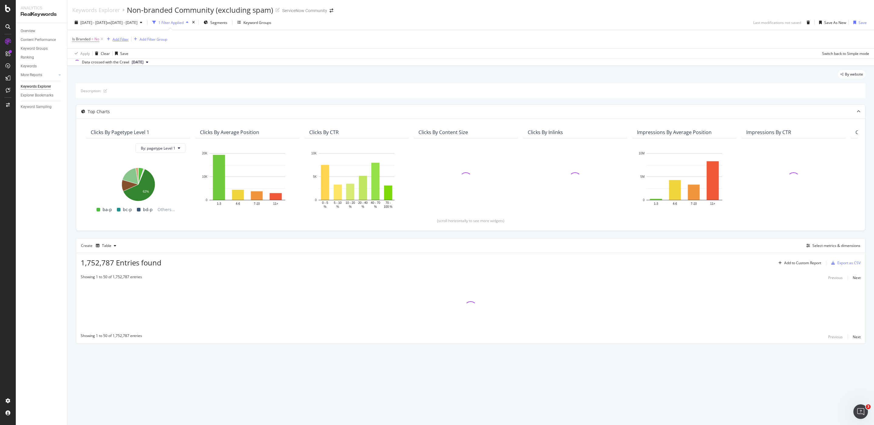
click at [124, 41] on div "Add Filter" at bounding box center [121, 39] width 16 height 5
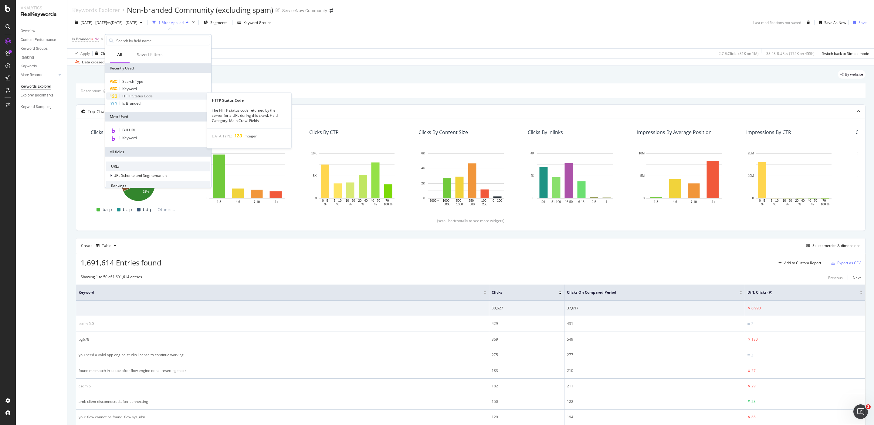
click at [188, 97] on div "HTTP Status Code" at bounding box center [158, 96] width 104 height 7
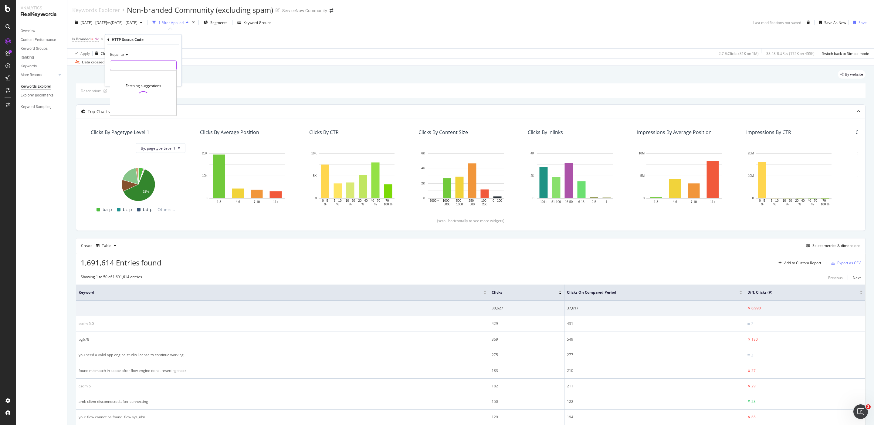
click at [142, 61] on input "number" at bounding box center [143, 66] width 67 height 10
click at [127, 76] on span "200" at bounding box center [133, 73] width 42 height 5
type input "200"
click at [172, 79] on div "Apply" at bounding box center [171, 78] width 9 height 5
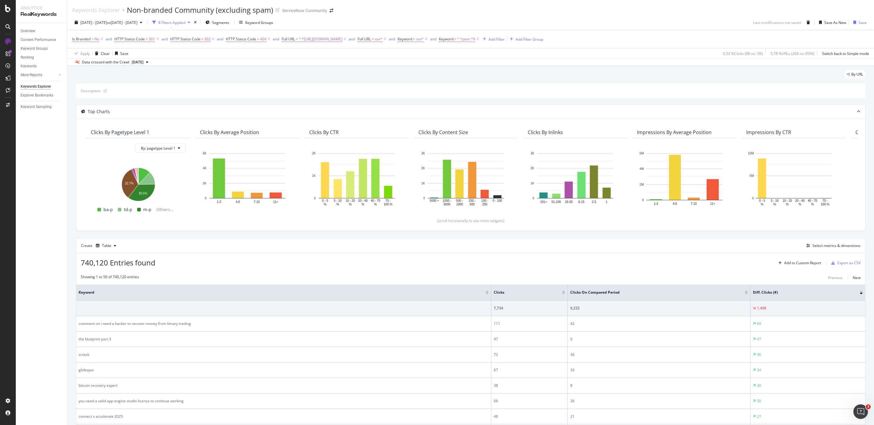
click at [144, 62] on span "[DATE]" at bounding box center [138, 61] width 12 height 5
click at [176, 98] on div "[DATE] 571K URLs" at bounding box center [154, 93] width 57 height 9
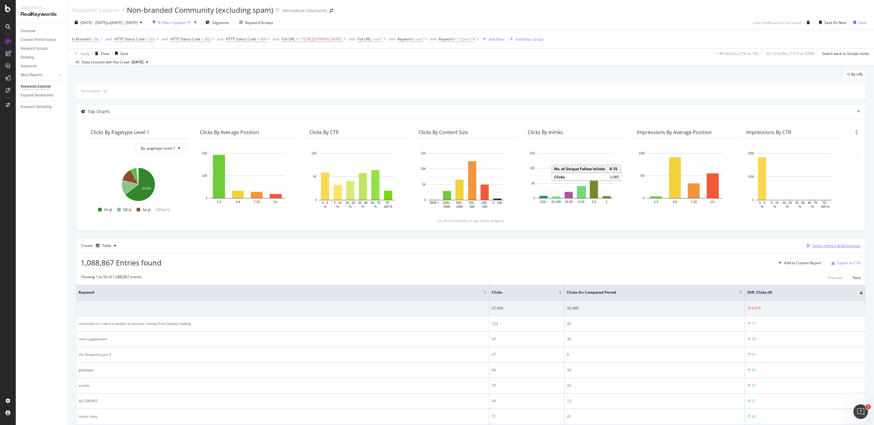
click at [831, 248] on div "Select metrics & dimensions" at bounding box center [836, 245] width 48 height 5
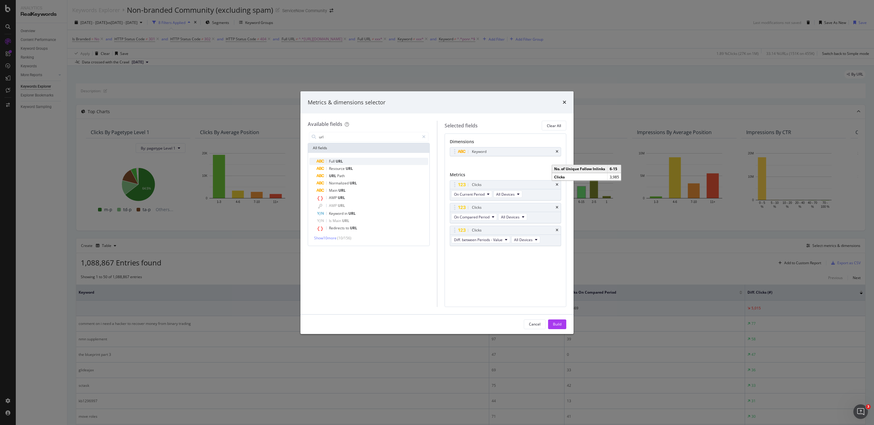
type input "url"
click at [357, 160] on div "Full URL" at bounding box center [373, 161] width 112 height 7
click at [558, 152] on icon "times" at bounding box center [557, 152] width 3 height 4
drag, startPoint x: 559, startPoint y: 323, endPoint x: 300, endPoint y: 0, distance: 413.9
click at [559, 323] on div "Build" at bounding box center [557, 324] width 8 height 5
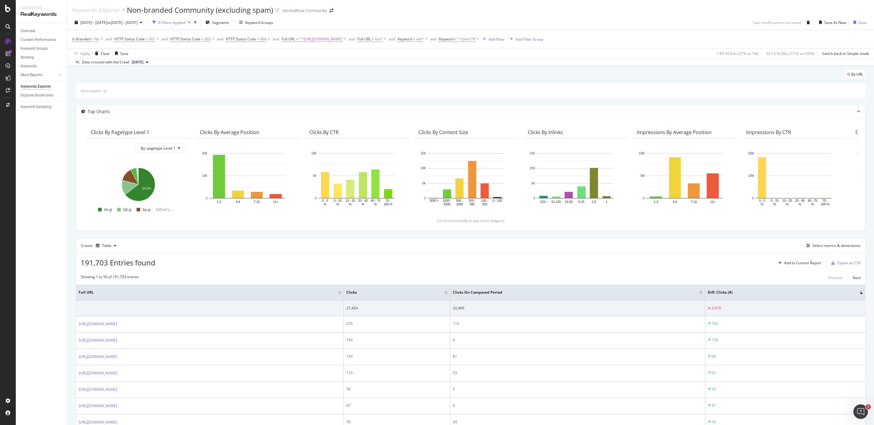
click at [448, 296] on div "Clicks" at bounding box center [396, 293] width 101 height 6
click at [448, 295] on div "Clicks" at bounding box center [396, 293] width 101 height 6
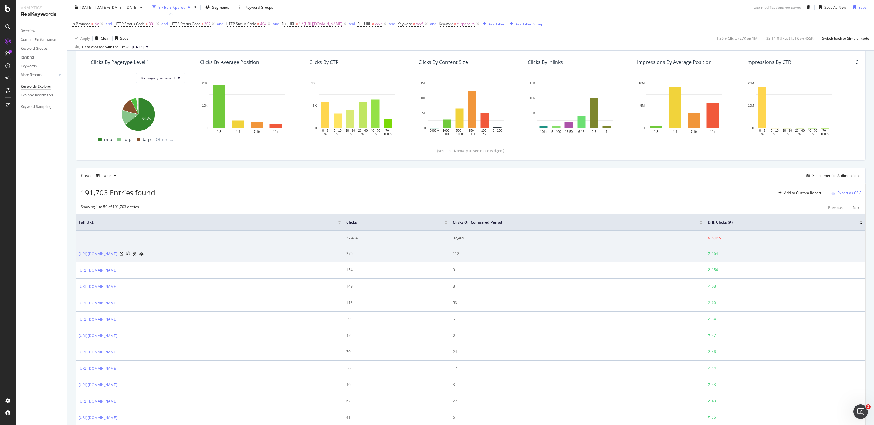
scroll to position [83, 0]
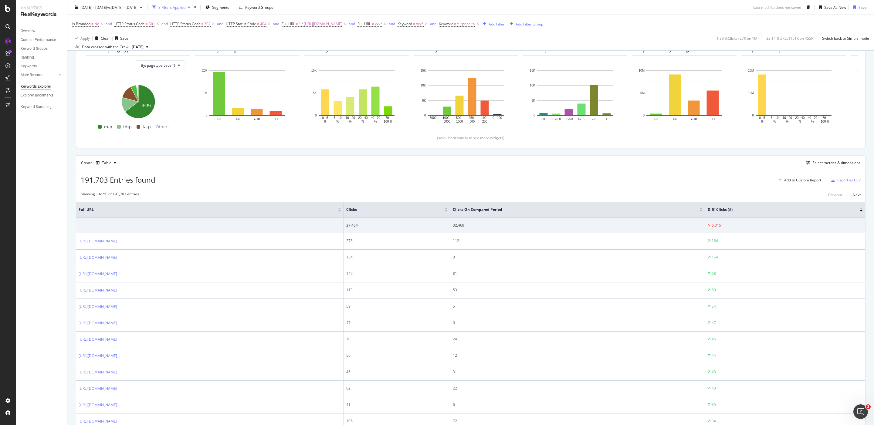
click at [448, 212] on div at bounding box center [446, 211] width 3 height 2
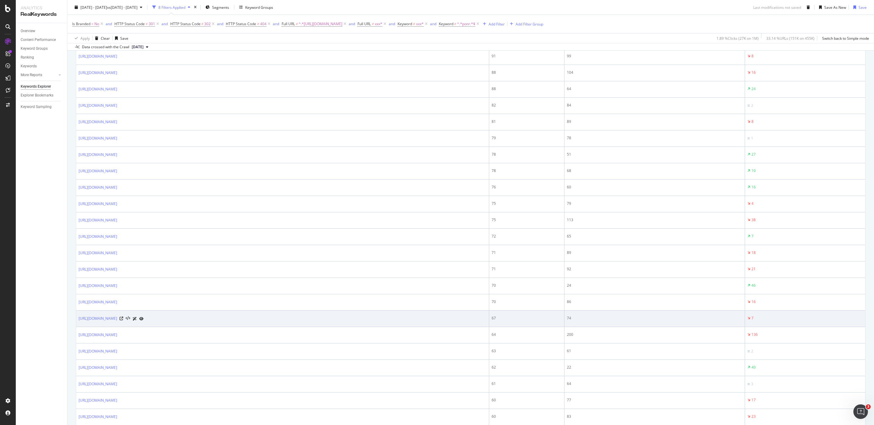
scroll to position [754, 0]
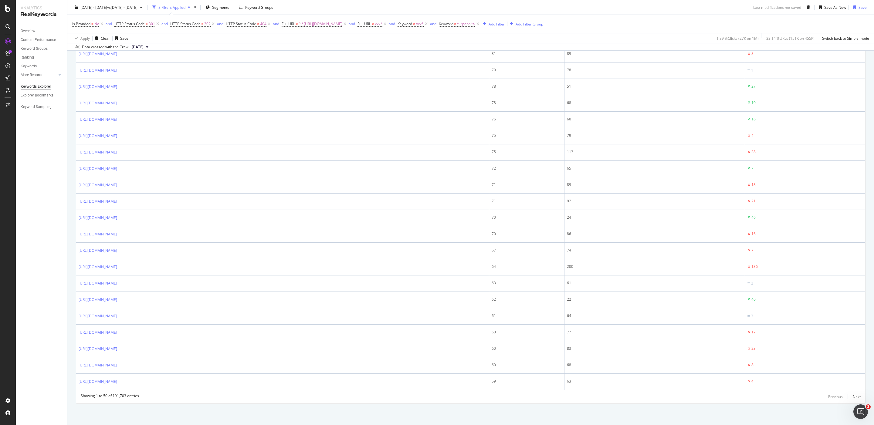
drag, startPoint x: 78, startPoint y: 380, endPoint x: 207, endPoint y: 393, distance: 129.7
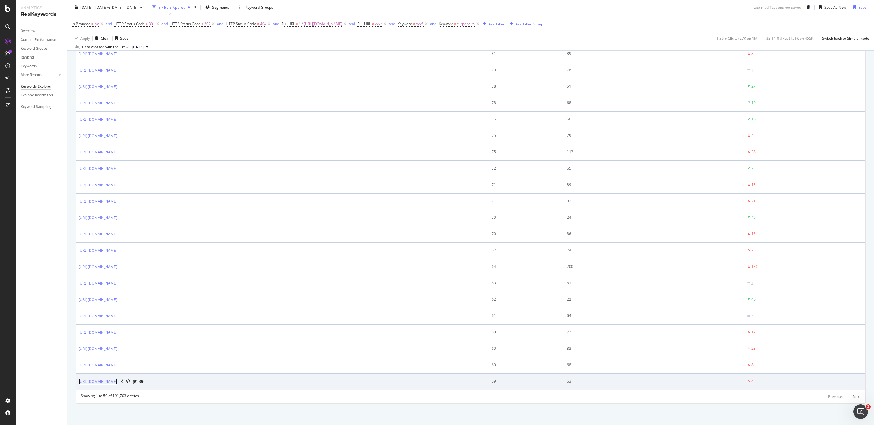
copy link "[URL][DOMAIN_NAME]"
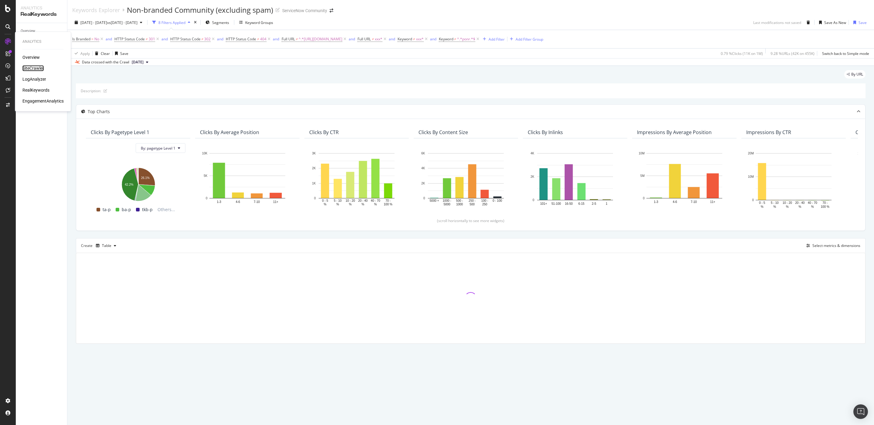
click at [34, 68] on div "SiteCrawler" at bounding box center [33, 68] width 22 height 6
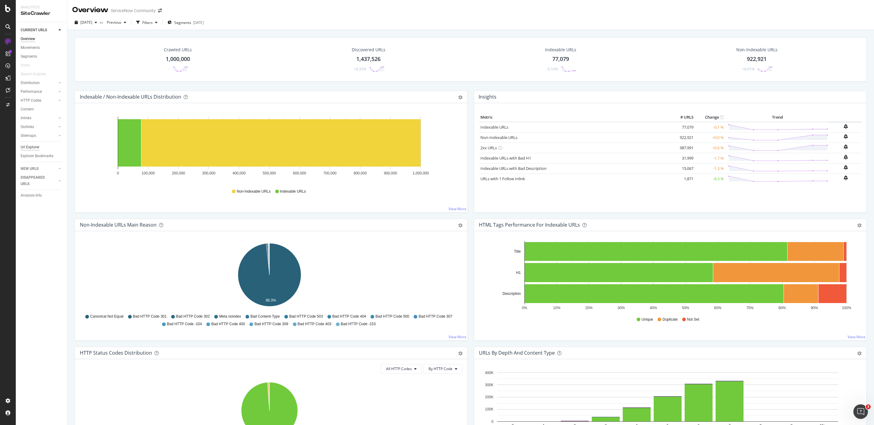
click at [34, 144] on div "Url Explorer" at bounding box center [30, 147] width 19 height 6
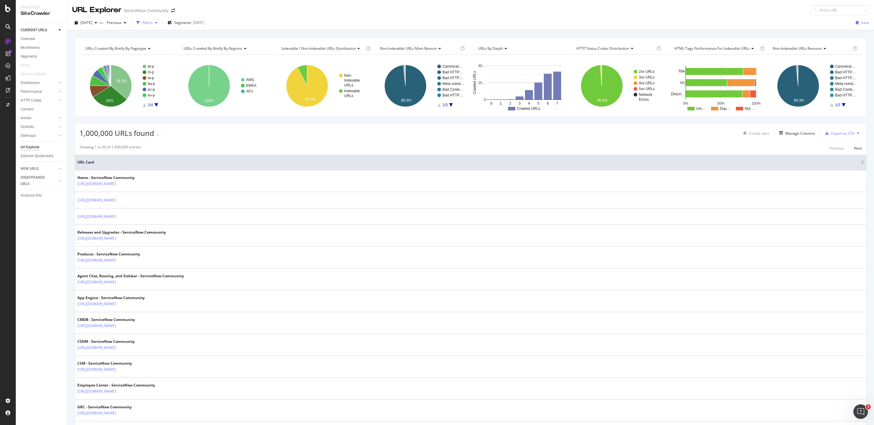
click at [160, 24] on div "button" at bounding box center [156, 23] width 7 height 4
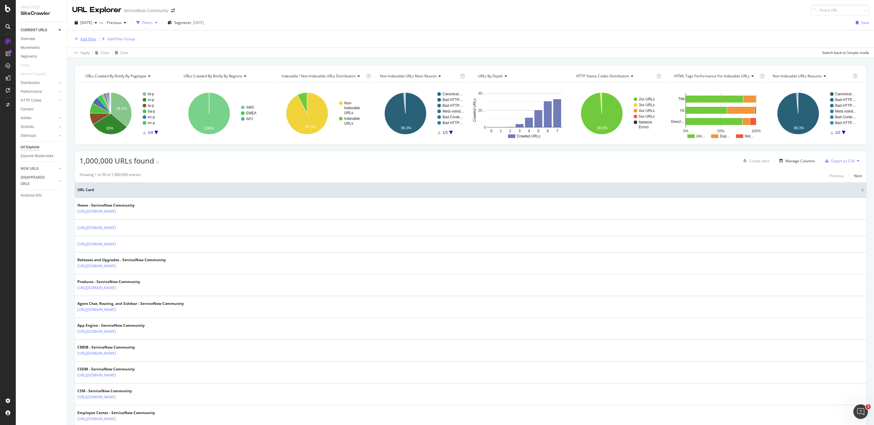
click at [88, 40] on div "Add Filter" at bounding box center [88, 38] width 16 height 5
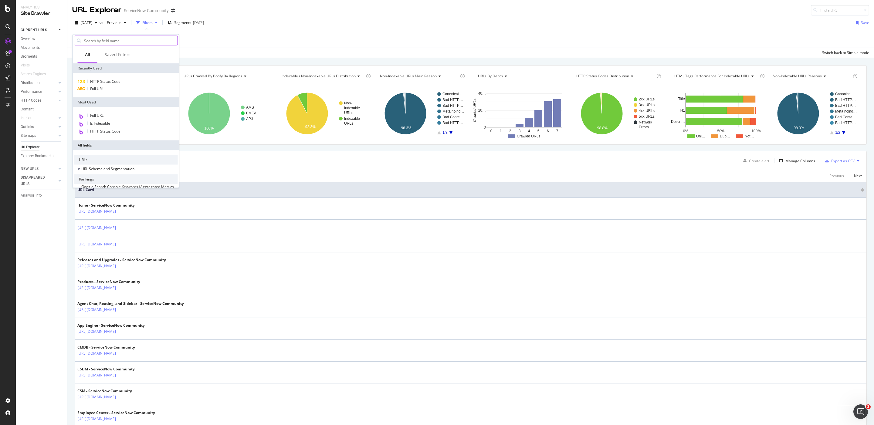
type input "[URL][DOMAIN_NAME]"
click at [109, 90] on div "Full URL" at bounding box center [126, 88] width 104 height 7
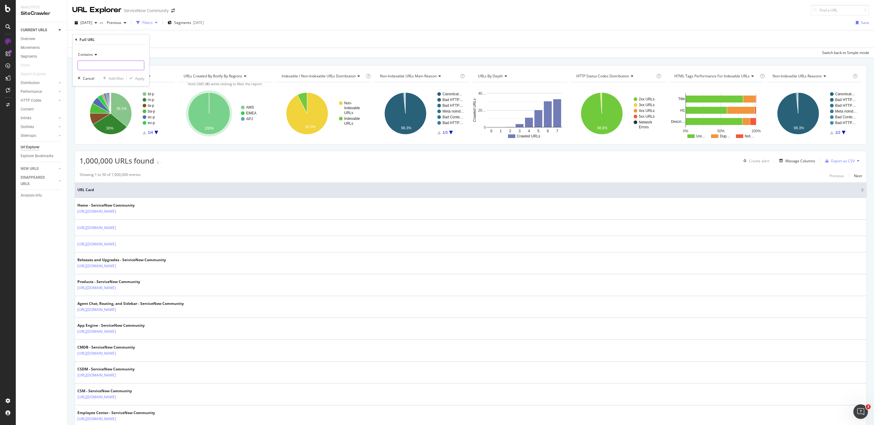
click at [128, 63] on input "text" at bounding box center [111, 66] width 66 height 10
paste input "[URL][DOMAIN_NAME]"
type input "[URL][DOMAIN_NAME]"
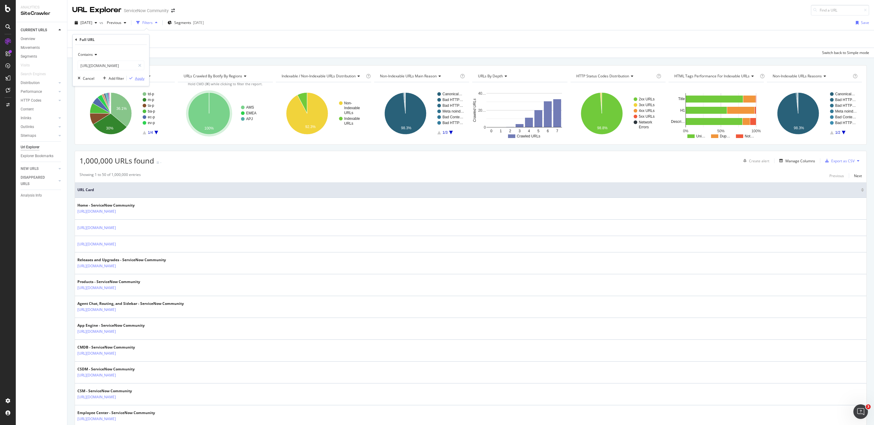
click at [140, 79] on div "Apply" at bounding box center [139, 78] width 9 height 5
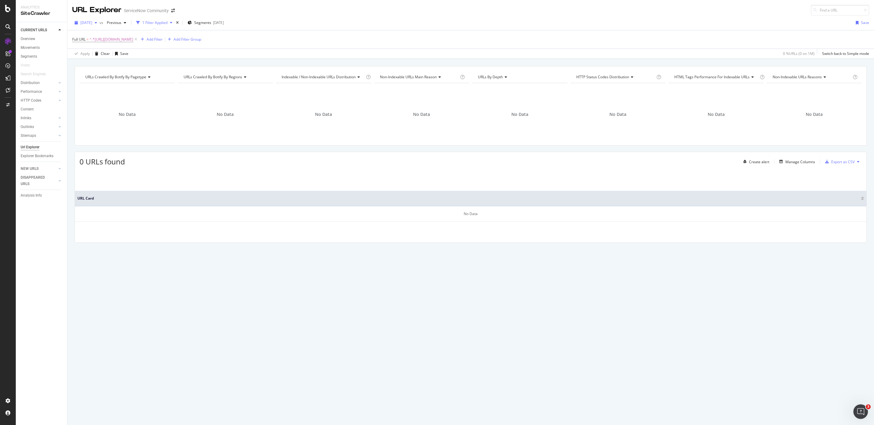
click at [90, 20] on span "2025 Sep. 13th" at bounding box center [86, 22] width 12 height 5
click at [107, 32] on div "[DATE]" at bounding box center [97, 32] width 32 height 5
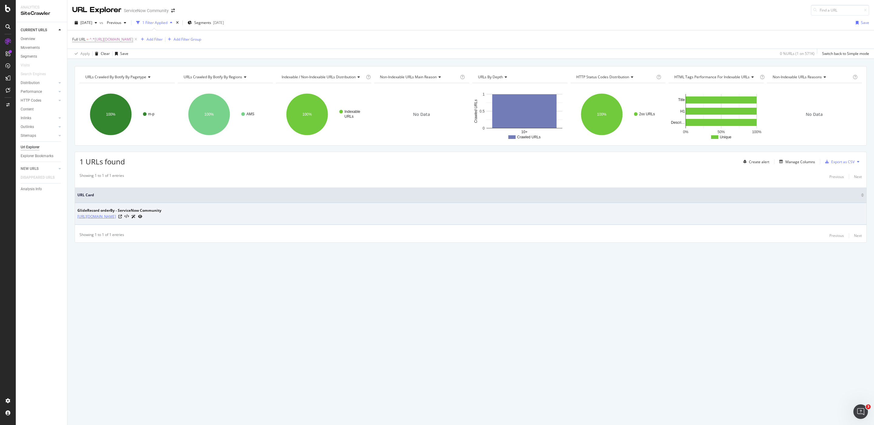
click at [116, 216] on link "[URL][DOMAIN_NAME]" at bounding box center [96, 217] width 39 height 6
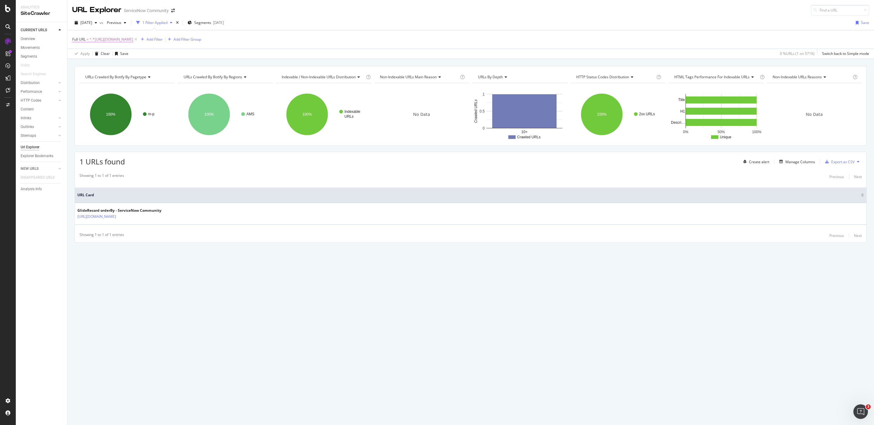
click at [133, 37] on span "^.*https://www.servicenow.com/community/developer-forum/gliderecord-orderby/m-p…" at bounding box center [112, 39] width 44 height 8
click at [108, 65] on input "[URL][DOMAIN_NAME]" at bounding box center [106, 65] width 57 height 10
paste input "td"
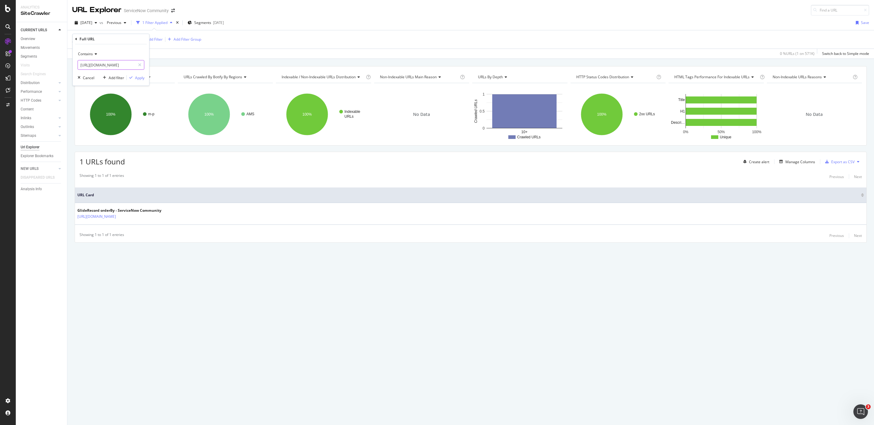
scroll to position [0, 107]
type input "[URL][DOMAIN_NAME]"
click at [143, 78] on div "Apply" at bounding box center [139, 77] width 9 height 5
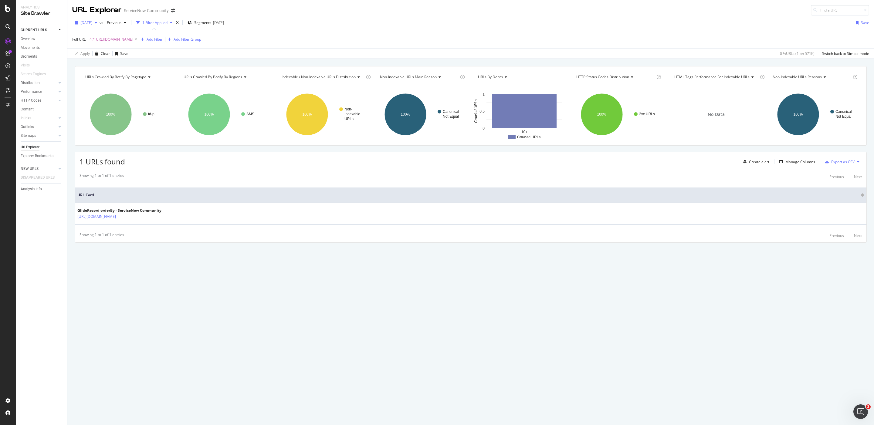
click at [92, 24] on span "[DATE]" at bounding box center [86, 22] width 12 height 5
click at [98, 46] on div "2025 Sep. 13th" at bounding box center [97, 44] width 32 height 5
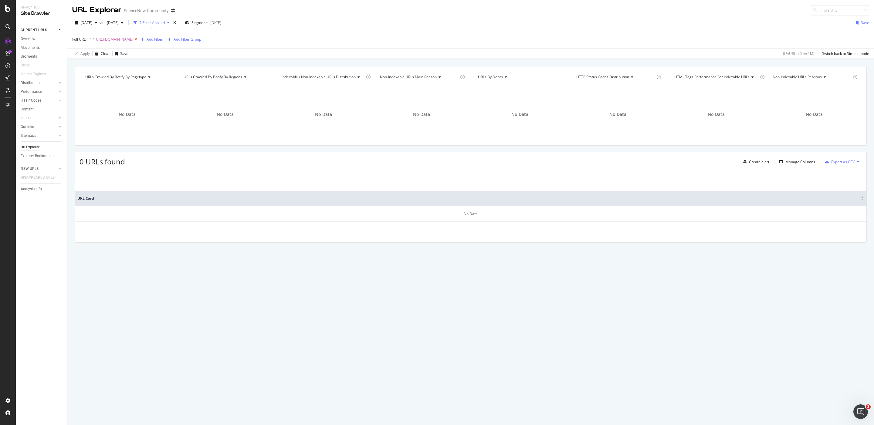
click at [138, 39] on icon at bounding box center [135, 39] width 5 height 6
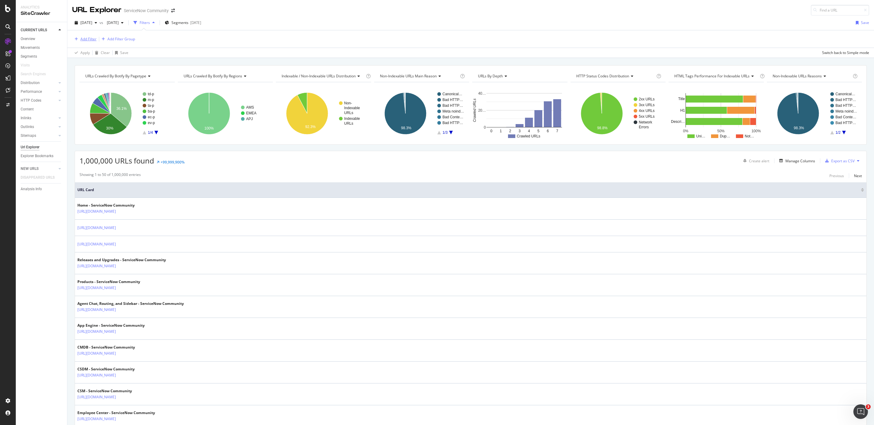
click at [89, 38] on div "Add Filter" at bounding box center [88, 38] width 16 height 5
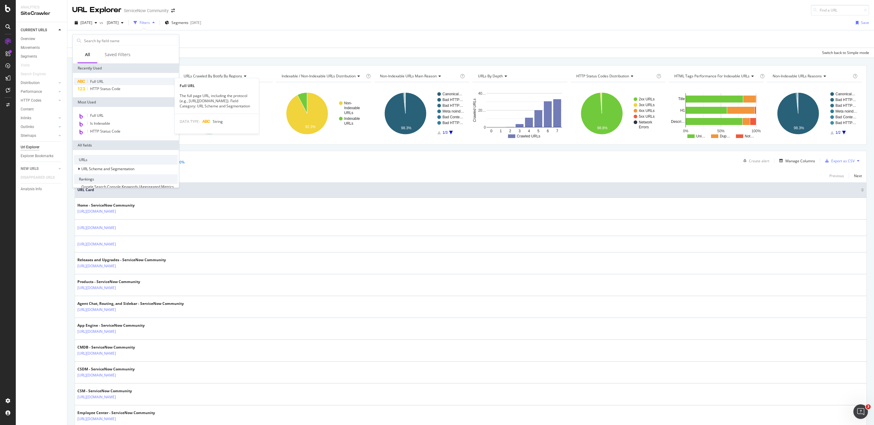
click at [107, 79] on div "Full URL" at bounding box center [126, 81] width 104 height 7
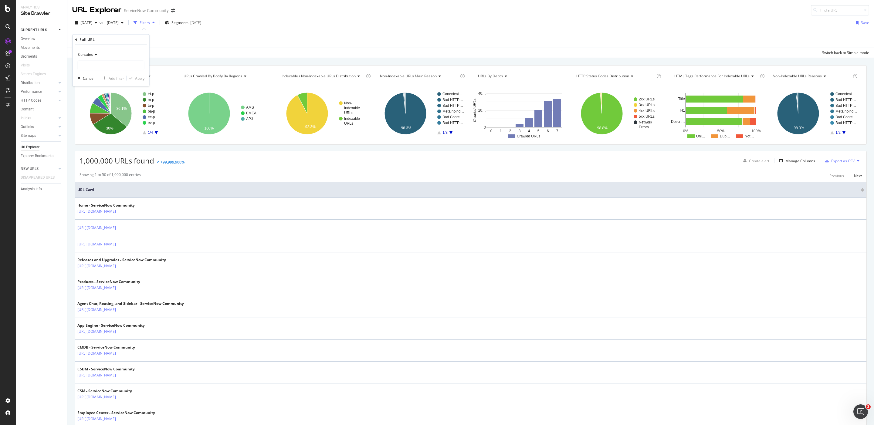
click at [90, 53] on span "Contains" at bounding box center [85, 54] width 15 height 5
click at [102, 122] on span "Doesn't contain" at bounding box center [94, 122] width 26 height 5
click at [115, 63] on input "text" at bounding box center [111, 66] width 66 height 10
type input "community"
click at [134, 79] on div "button" at bounding box center [131, 78] width 8 height 4
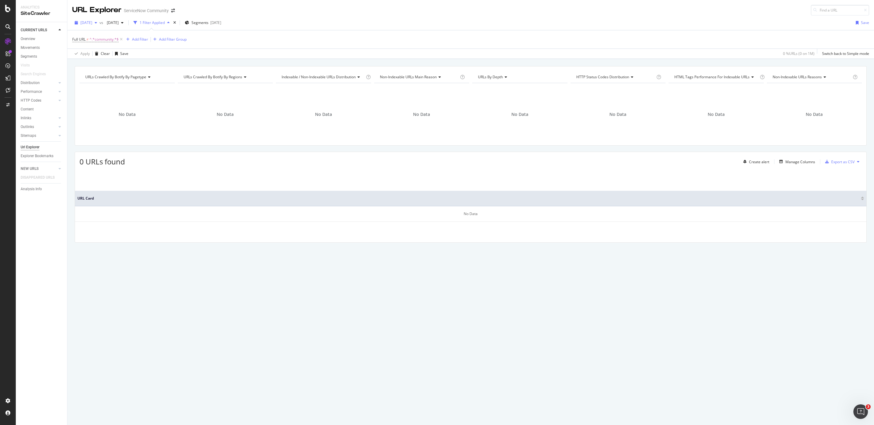
click at [92, 21] on span "2025 Sep. 13th" at bounding box center [86, 22] width 12 height 5
click at [242, 53] on div "Apply Clear Save 0 % URLs ( 0 on 1M ) Switch back to Simple mode" at bounding box center [470, 54] width 807 height 10
click at [115, 40] on span "^.*community.*$" at bounding box center [104, 39] width 29 height 8
click at [80, 66] on input "community" at bounding box center [106, 65] width 57 height 10
type input "/community"
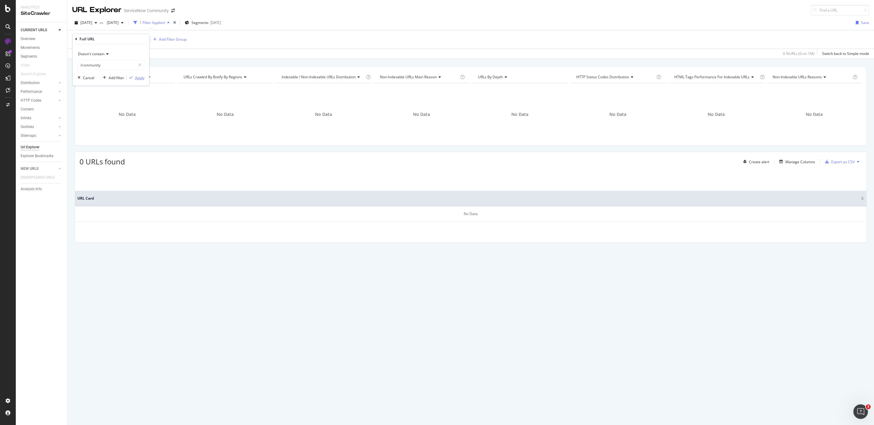
click at [140, 78] on div "Apply" at bounding box center [139, 77] width 9 height 5
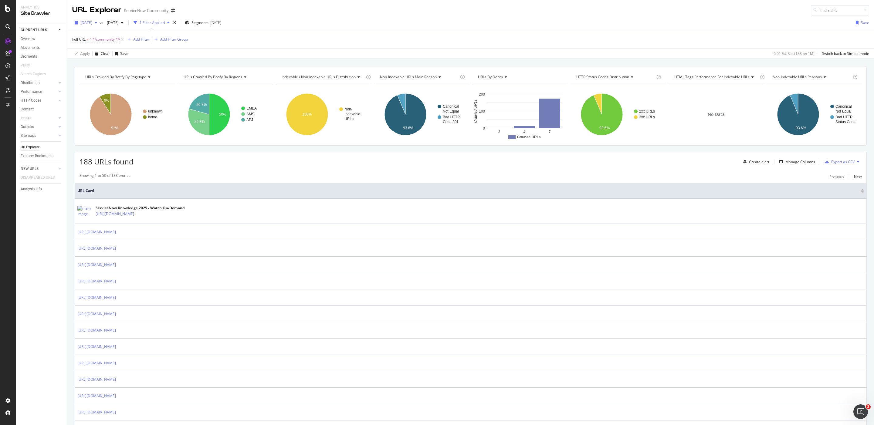
click at [95, 25] on div "2025 Sep. 13th" at bounding box center [85, 22] width 27 height 9
click at [112, 63] on div "2025 Jul. 26th 571K URLs" at bounding box center [108, 61] width 54 height 5
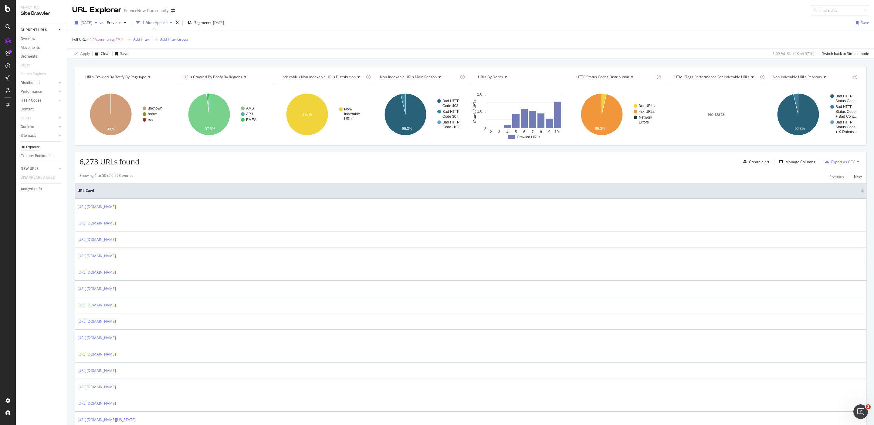
click at [92, 22] on span "2025 Jul. 26th" at bounding box center [86, 22] width 12 height 5
click at [100, 42] on div "[DATE]" at bounding box center [97, 44] width 32 height 5
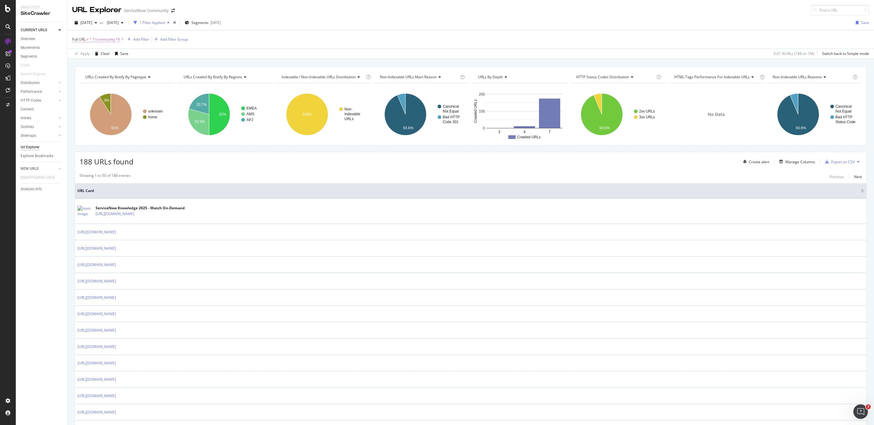
click at [89, 39] on span "Full URL ≠ ^.*/community.*$" at bounding box center [96, 39] width 48 height 5
drag, startPoint x: 105, startPoint y: 66, endPoint x: 20, endPoint y: 66, distance: 85.6
click at [20, 66] on body "Analytics SiteCrawler CURRENT URLS Overview Movements Segments Visits Search En…" at bounding box center [437, 212] width 874 height 425
click at [107, 54] on icon at bounding box center [106, 54] width 4 height 4
click at [104, 116] on div "Contains" at bounding box center [111, 114] width 65 height 8
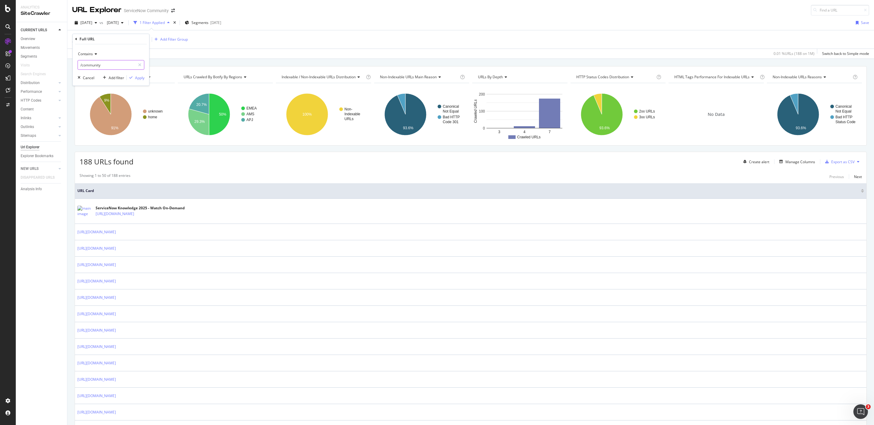
click at [106, 65] on input "/community" at bounding box center [106, 65] width 57 height 10
type input "?"
click at [137, 80] on div "Apply" at bounding box center [139, 77] width 9 height 5
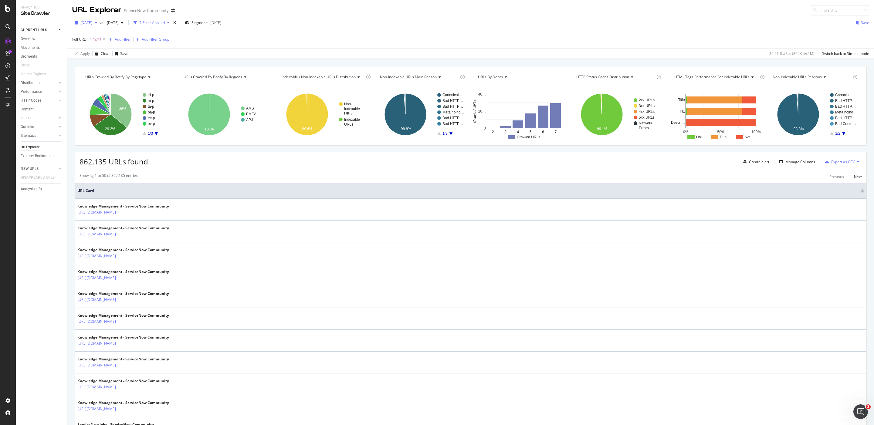
click at [92, 23] on span "[DATE]" at bounding box center [86, 22] width 12 height 5
click at [101, 63] on div "2025 Jul. 26th" at bounding box center [97, 62] width 32 height 5
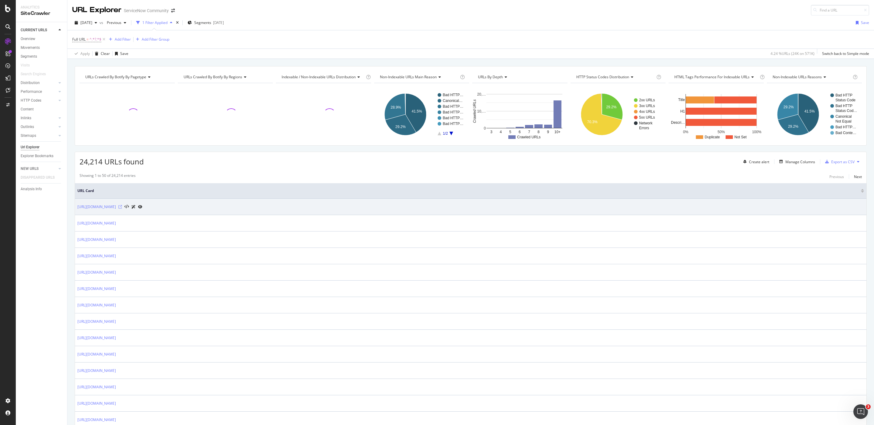
click at [122, 207] on icon at bounding box center [120, 207] width 4 height 4
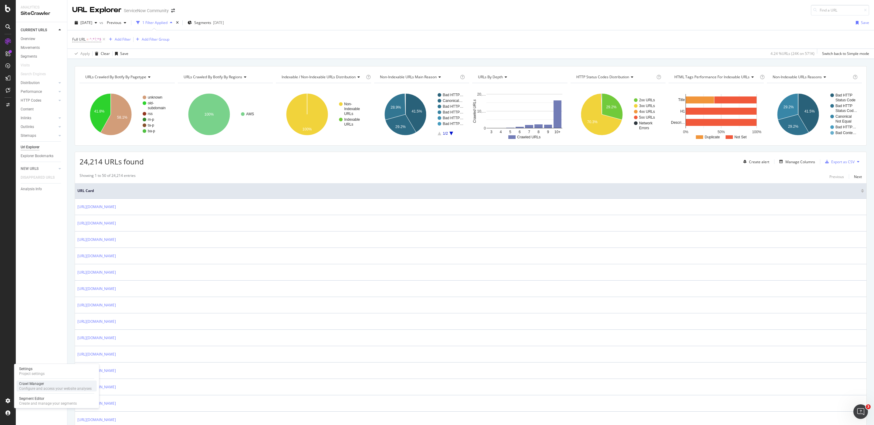
click at [34, 389] on div "Configure and access your website analyses" at bounding box center [55, 388] width 73 height 5
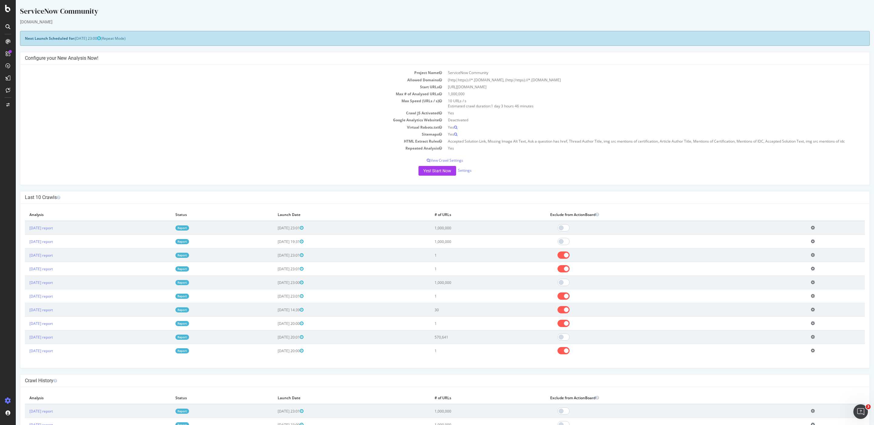
click at [469, 172] on div "Yes! Start Now Settings" at bounding box center [445, 171] width 840 height 10
click at [464, 173] on link "Settings" at bounding box center [465, 170] width 14 height 5
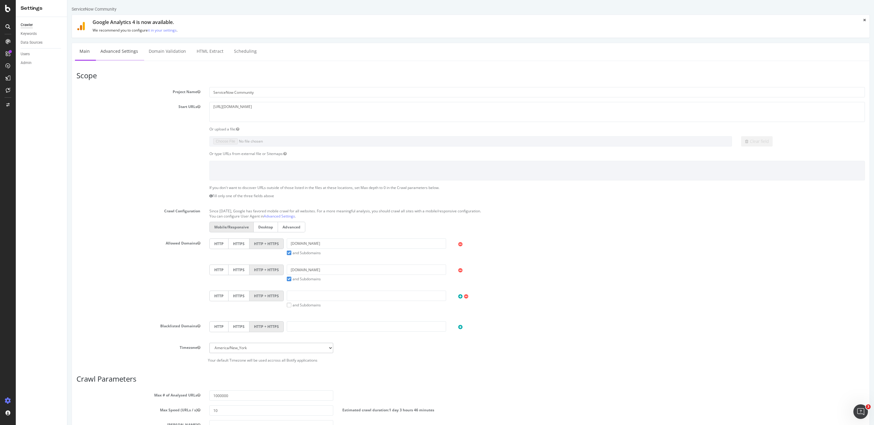
click at [125, 50] on link "Advanced Settings" at bounding box center [119, 51] width 47 height 17
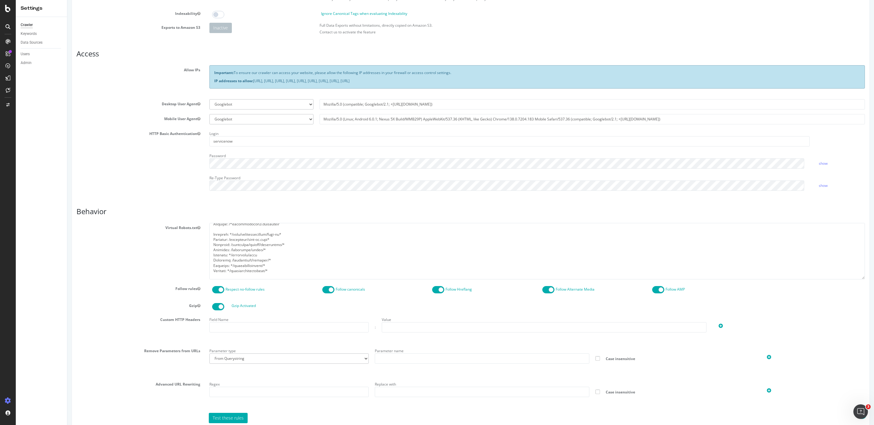
scroll to position [401, 0]
click at [124, 247] on div "Virtual Robots.txt" at bounding box center [471, 251] width 798 height 56
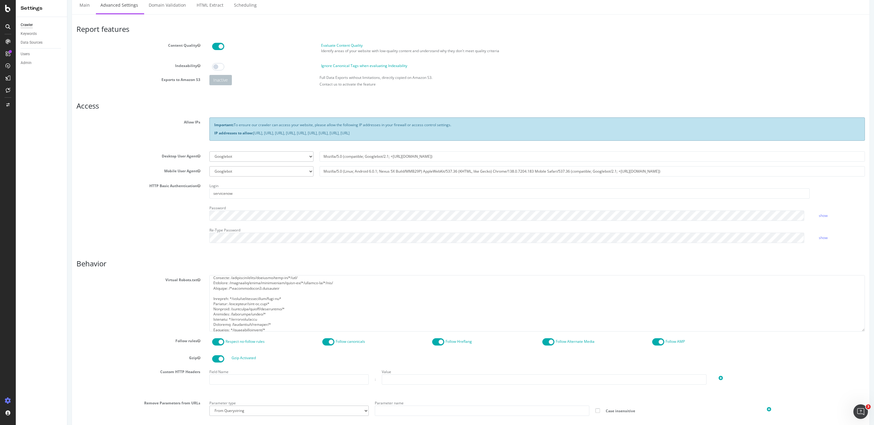
scroll to position [285, 0]
click at [289, 303] on textarea at bounding box center [537, 303] width 656 height 56
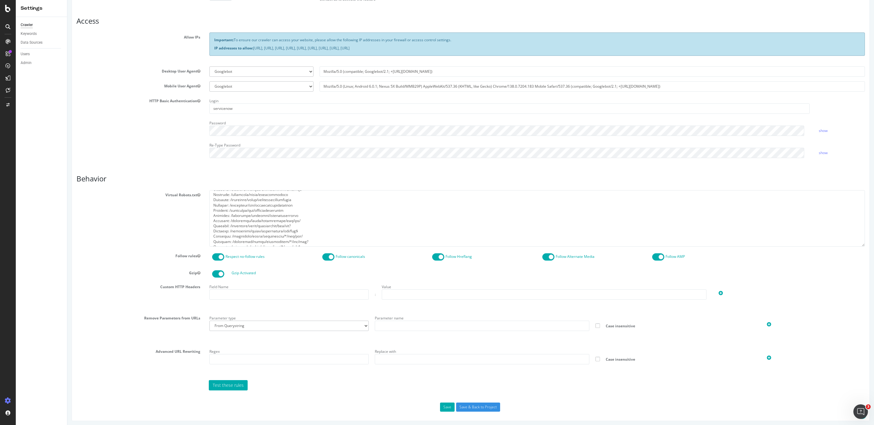
scroll to position [0, 0]
click at [121, 148] on div "HTTP Basic Authentication Login servicenow Password show Re-Type Password show" at bounding box center [471, 129] width 798 height 66
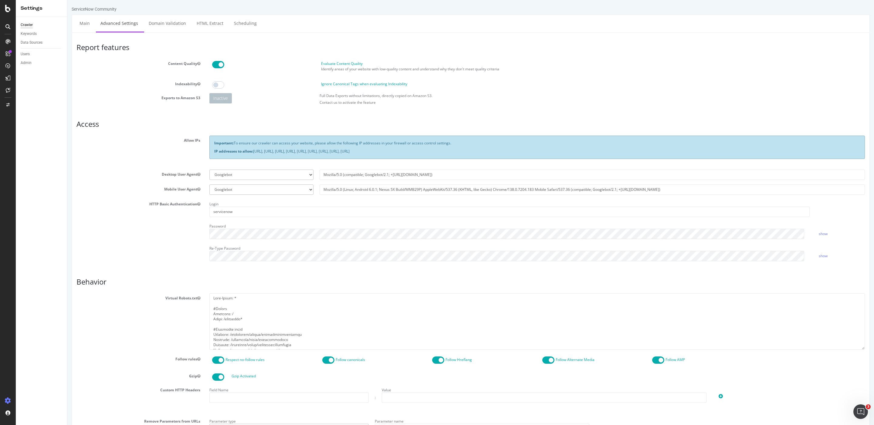
click at [119, 147] on div "Allow IPs Important: To ensure our crawler can access your website, please allo…" at bounding box center [471, 150] width 798 height 29
click at [114, 249] on div "HTTP Basic Authentication Login servicenow Password show Re-Type Password show" at bounding box center [471, 232] width 798 height 66
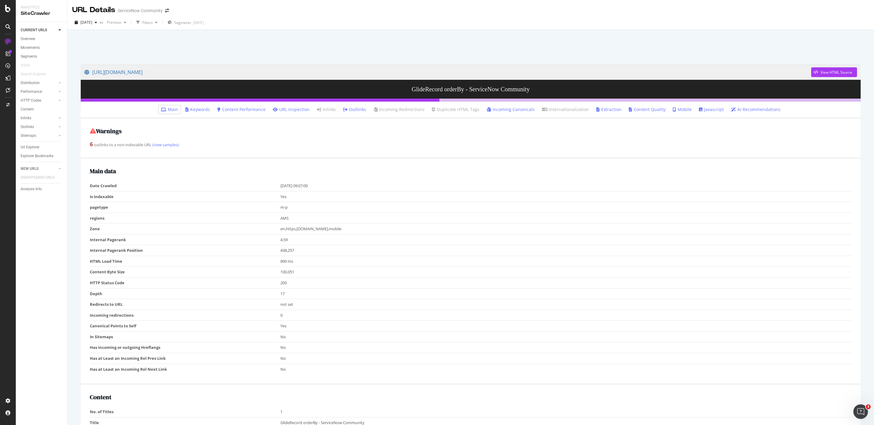
click at [282, 133] on h2 "Warnings" at bounding box center [471, 131] width 762 height 7
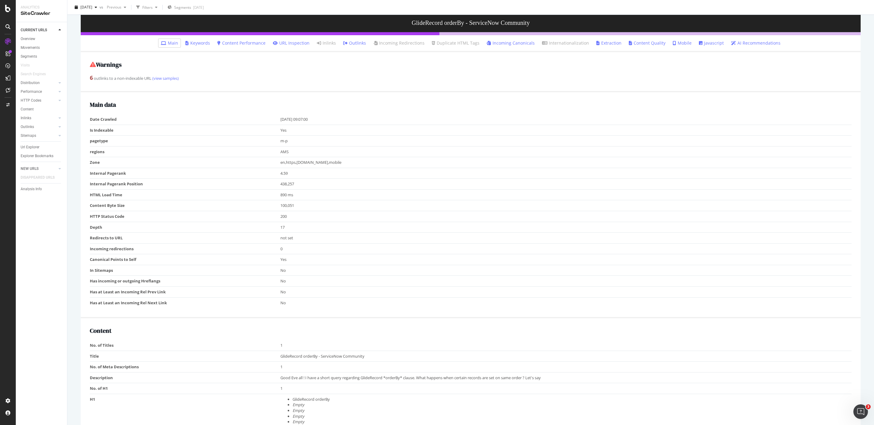
scroll to position [76, 0]
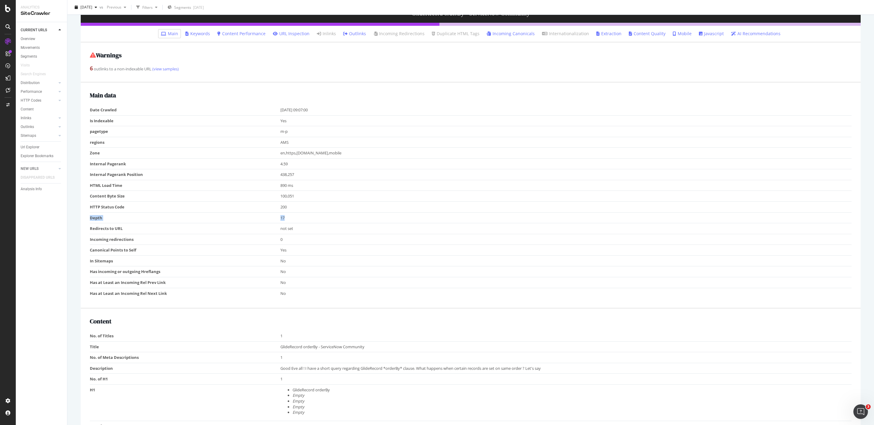
drag, startPoint x: 314, startPoint y: 210, endPoint x: 291, endPoint y: 219, distance: 25.1
click at [291, 219] on tbody "Date Crawled [DATE] 09:07:00 Is Indexable Yes pagetype m-p regions AMS Zone en,…" at bounding box center [471, 202] width 762 height 194
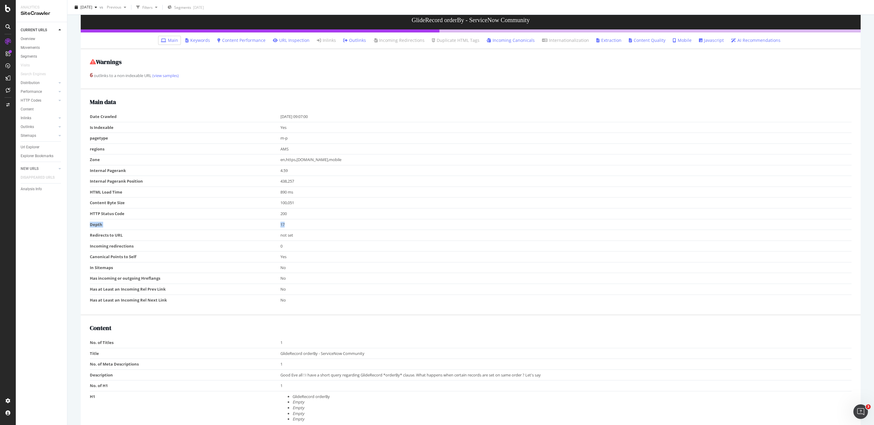
scroll to position [0, 0]
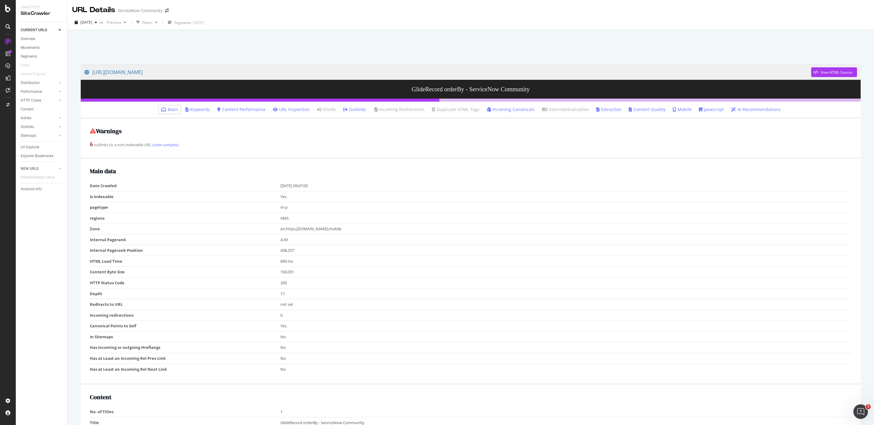
click at [280, 146] on div "6 outlinks to a non-indexable URL (view samples)" at bounding box center [471, 145] width 762 height 8
click at [280, 145] on div "6 outlinks to a non-indexable URL (view samples)" at bounding box center [471, 145] width 762 height 8
click at [270, 133] on div "Warnings 6 outlinks to a non-indexable URL (view samples)" at bounding box center [471, 139] width 780 height 40
click at [292, 159] on div "Main data Date Crawled [DATE] 09:07:00 Is Indexable Yes pagetype m-p regions AM…" at bounding box center [471, 272] width 780 height 226
click at [291, 127] on div "Warnings 6 outlinks to a non-indexable URL (view samples)" at bounding box center [471, 139] width 780 height 40
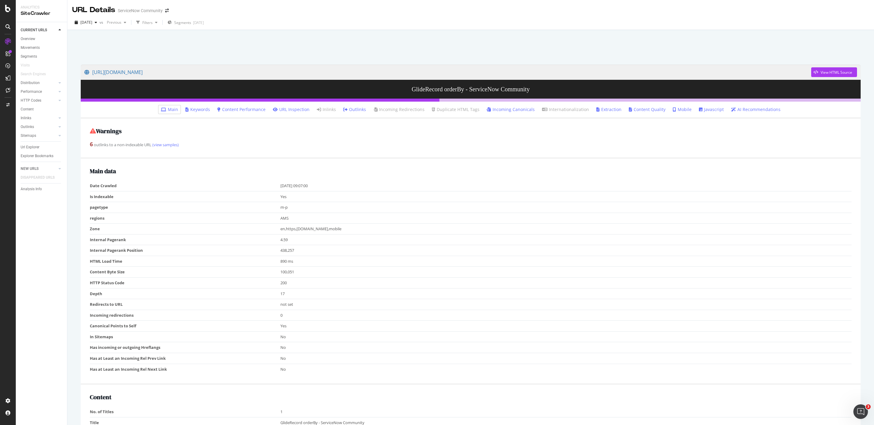
click at [302, 110] on link "URL Inspection" at bounding box center [291, 110] width 37 height 6
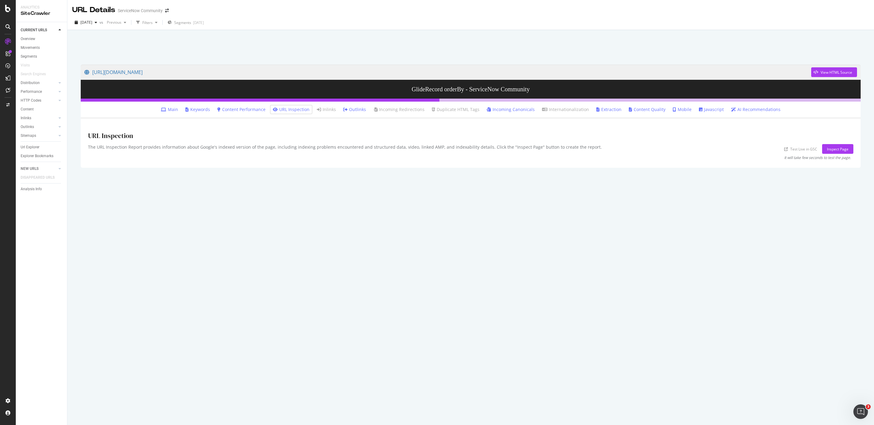
click at [510, 110] on link "Incoming Canonicals" at bounding box center [511, 110] width 48 height 6
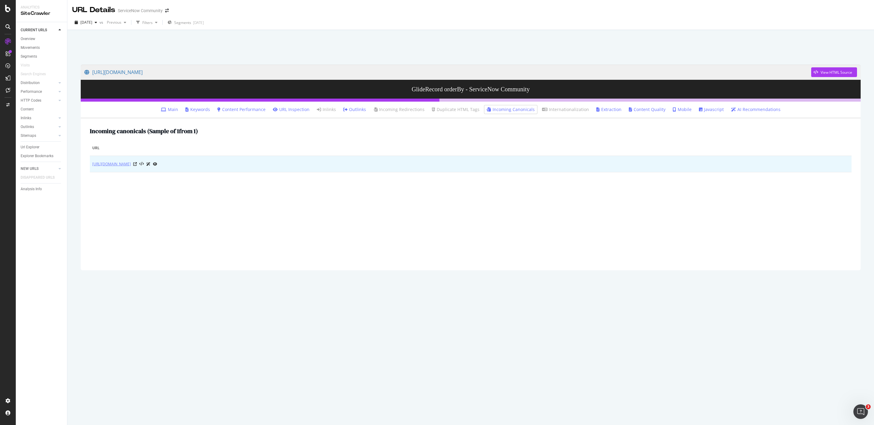
click at [131, 165] on link "[URL][DOMAIN_NAME]" at bounding box center [111, 164] width 39 height 6
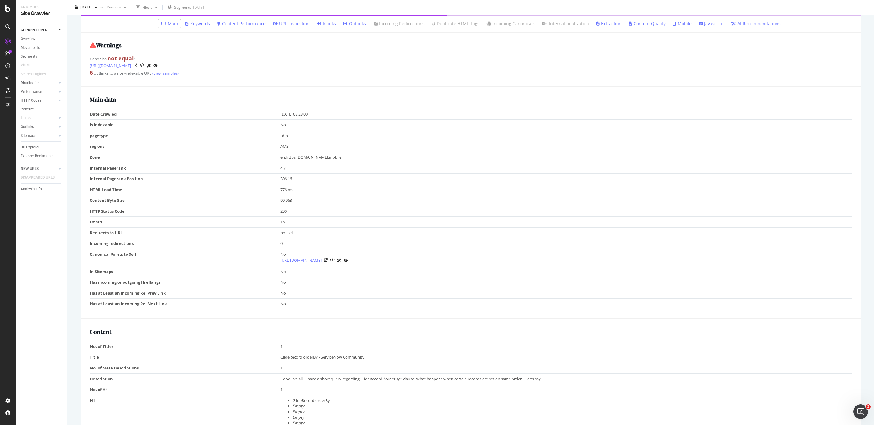
scroll to position [76, 0]
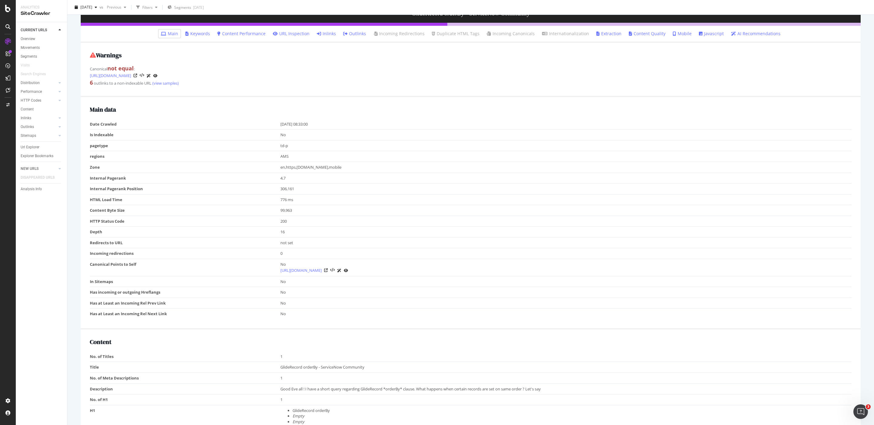
click at [330, 35] on link "Inlinks" at bounding box center [326, 34] width 19 height 6
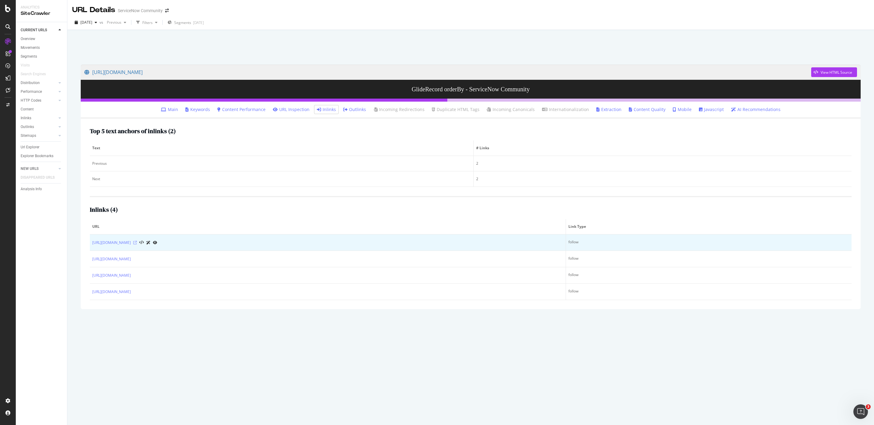
click at [137, 243] on icon at bounding box center [135, 243] width 4 height 4
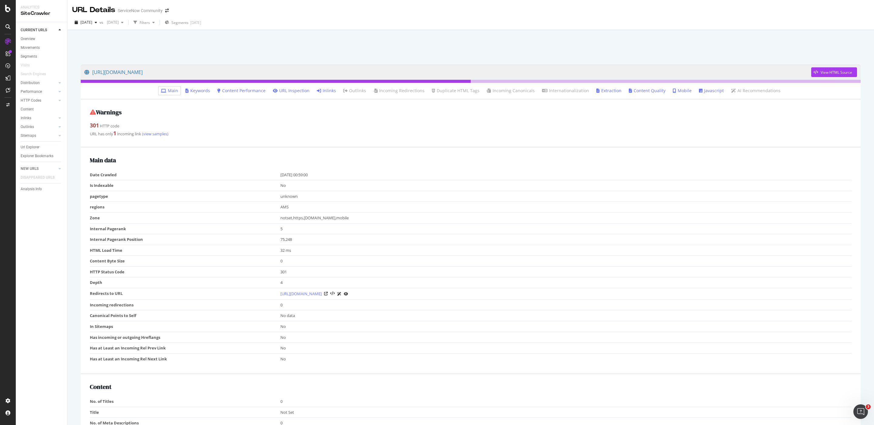
click at [327, 89] on link "Inlinks" at bounding box center [326, 91] width 19 height 6
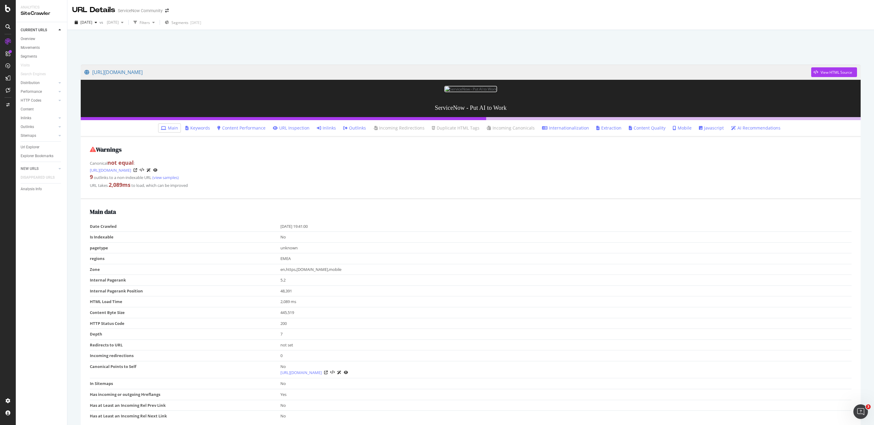
click at [324, 131] on link "Inlinks" at bounding box center [326, 128] width 19 height 6
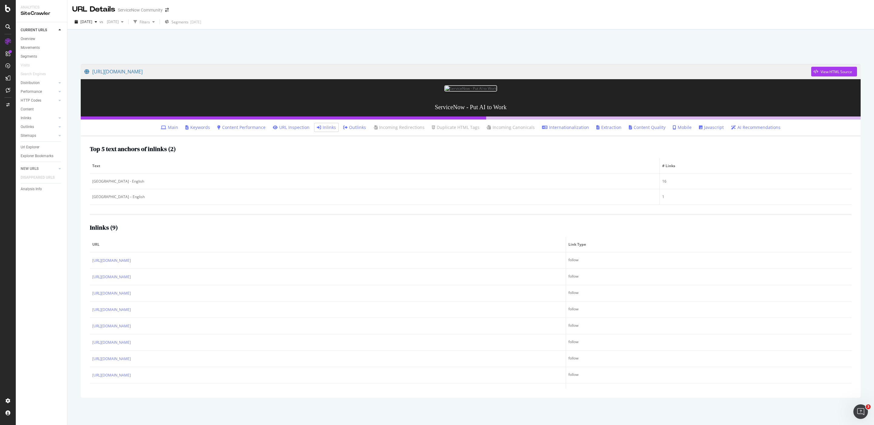
scroll to position [30, 0]
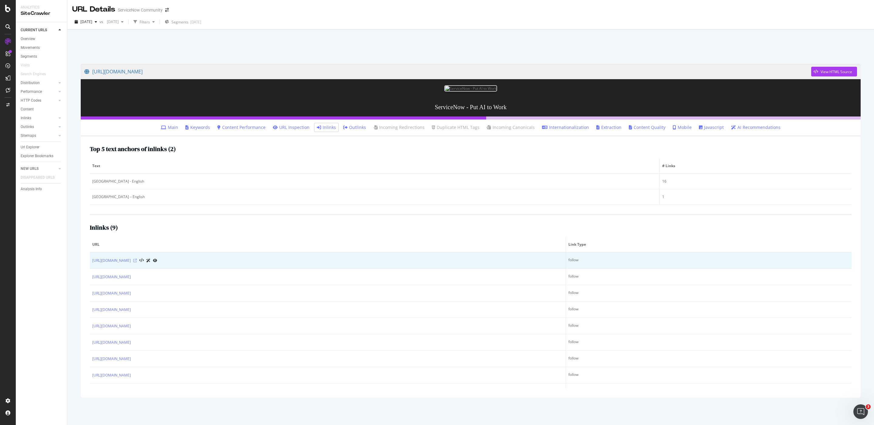
click at [137, 263] on icon at bounding box center [135, 261] width 4 height 4
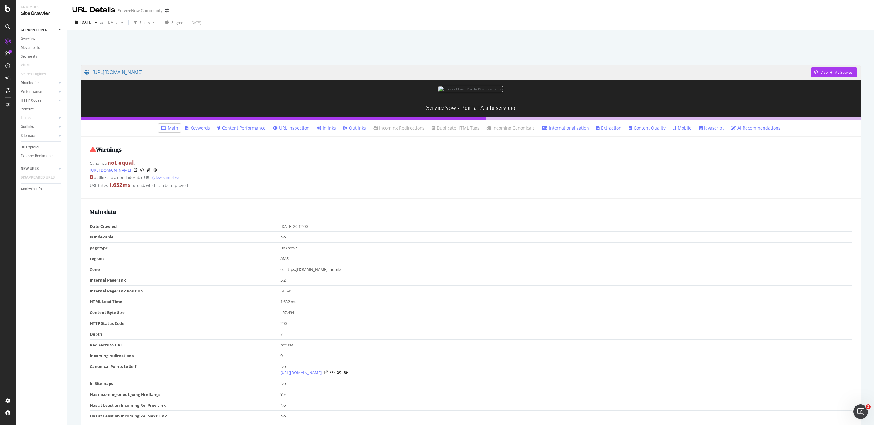
click at [319, 130] on icon at bounding box center [319, 128] width 4 height 4
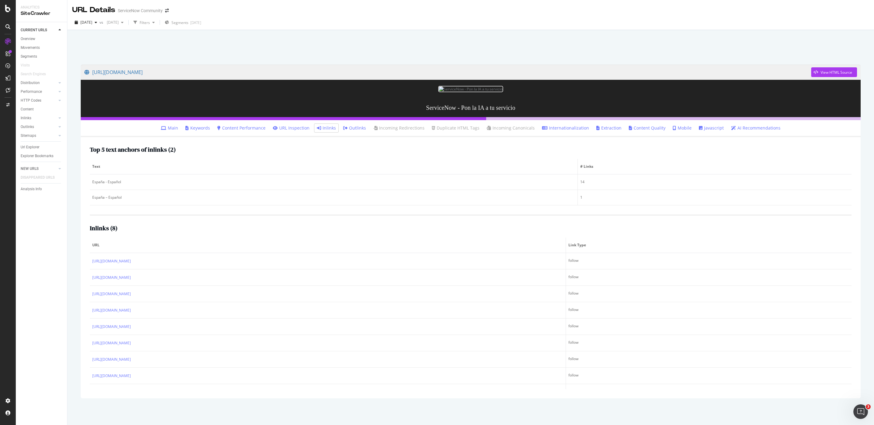
scroll to position [30, 0]
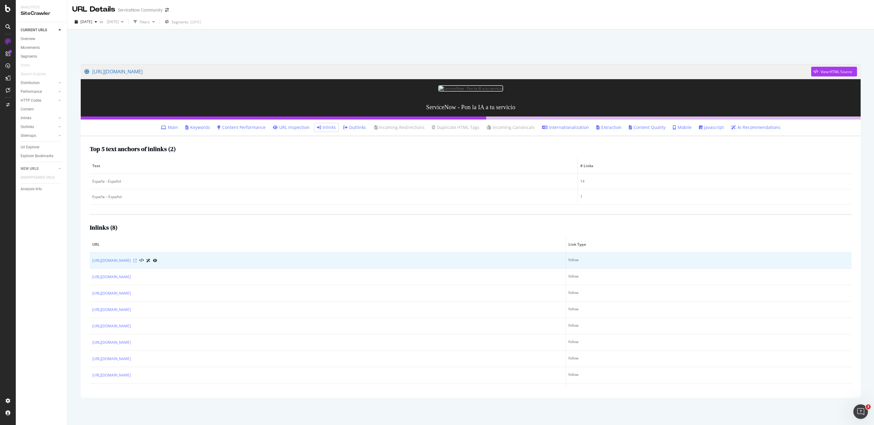
click at [137, 263] on icon at bounding box center [135, 261] width 4 height 4
